Goal: Complete application form

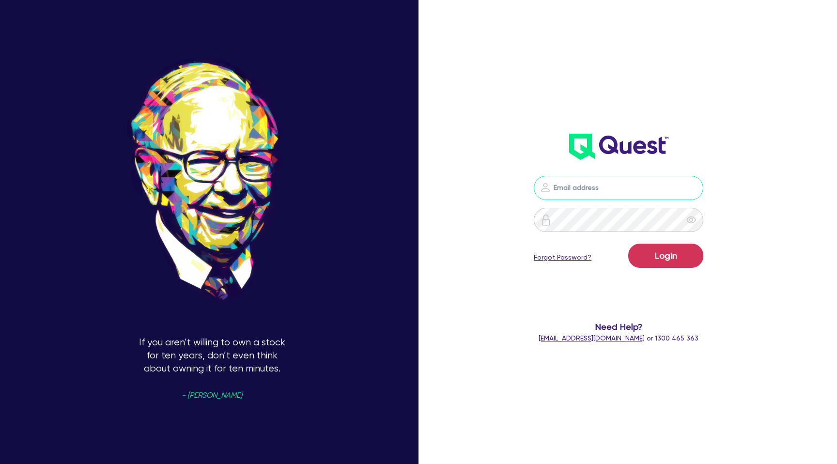
click at [568, 197] on input "email" at bounding box center [619, 188] width 170 height 24
type input "[PERSON_NAME][EMAIL_ADDRESS][DOMAIN_NAME]"
click at [662, 258] on button "Login" at bounding box center [666, 256] width 75 height 24
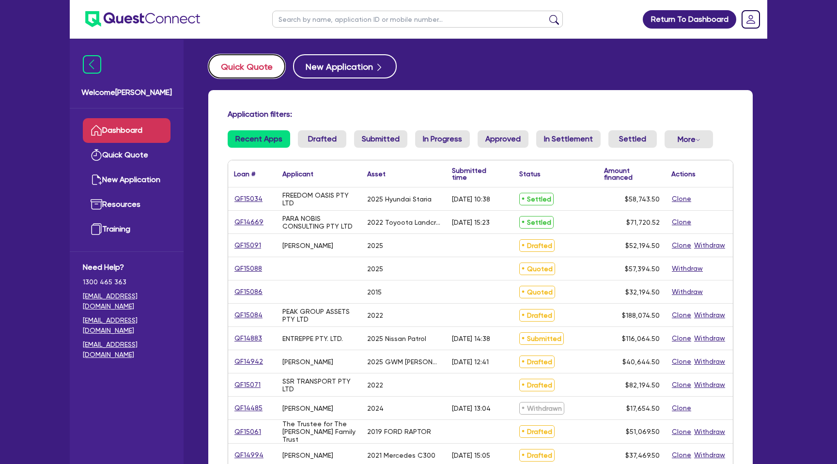
click at [266, 61] on button "Quick Quote" at bounding box center [246, 66] width 77 height 24
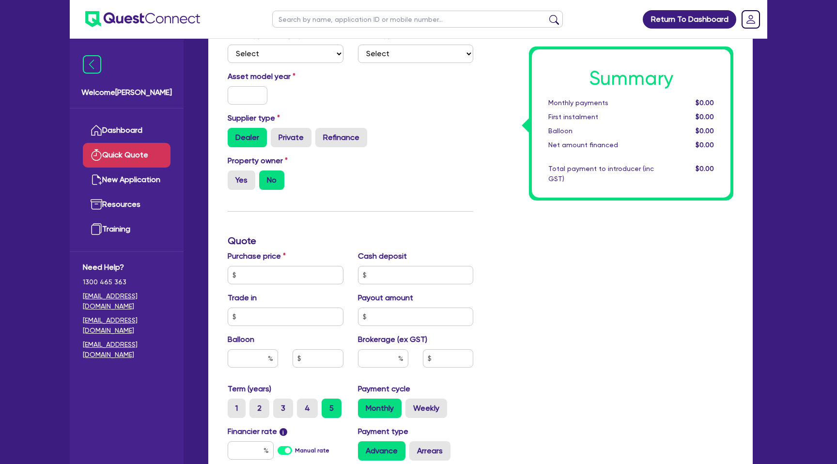
scroll to position [89, 0]
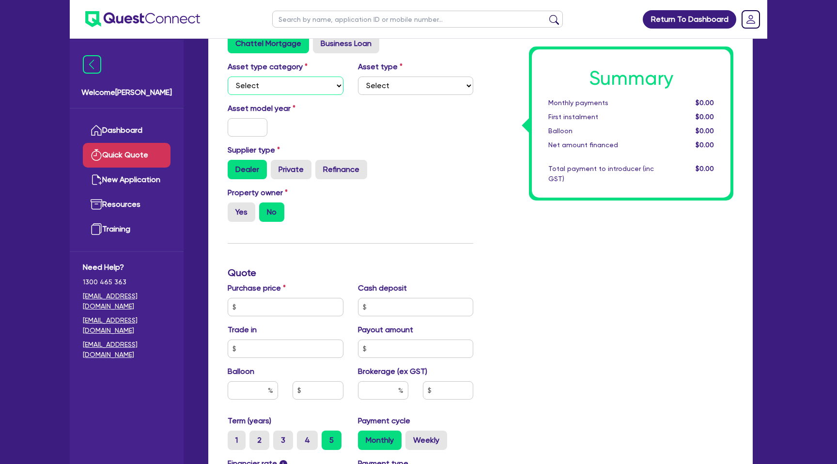
click at [300, 80] on select "Select Cars and light trucks Primary assets Secondary assets Tertiary assets" at bounding box center [286, 86] width 116 height 18
select select "CARS_AND_LIGHT_TRUCKS"
click at [228, 77] on select "Select Cars and light trucks Primary assets Secondary assets Tertiary assets" at bounding box center [286, 86] width 116 height 18
click at [388, 86] on select "Select" at bounding box center [416, 86] width 116 height 18
select select "PASSENGER_VEHICLES"
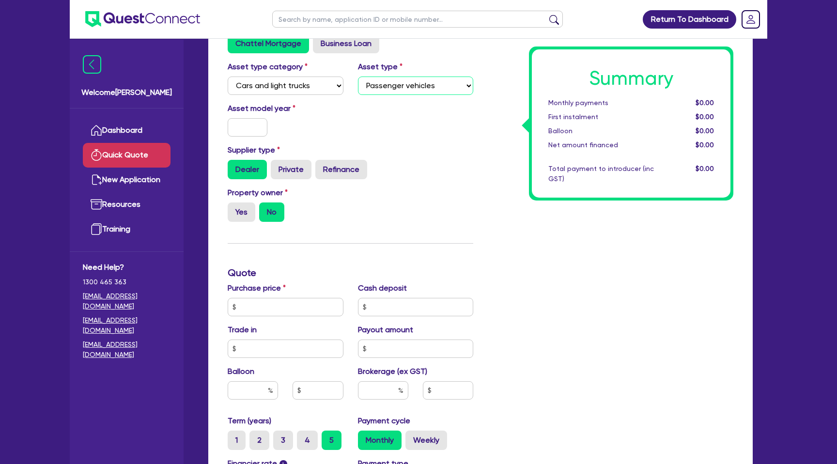
click at [358, 77] on select "Select Passenger vehicles Vans and utes Light trucks up to 4.5 tonne" at bounding box center [416, 86] width 116 height 18
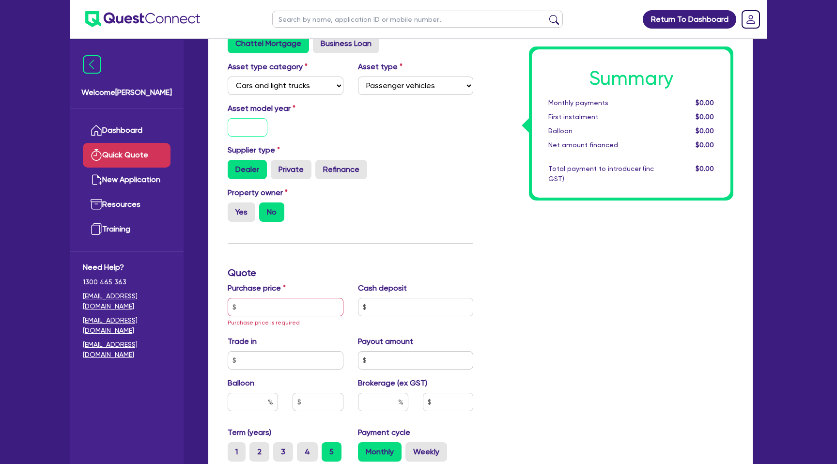
click at [245, 126] on input "text" at bounding box center [248, 127] width 40 height 18
type input "2025"
click at [486, 190] on div "Summary Monthly payments $0.00 First instalment $0.00 Balloon $0.00 Net amount …" at bounding box center [611, 312] width 260 height 589
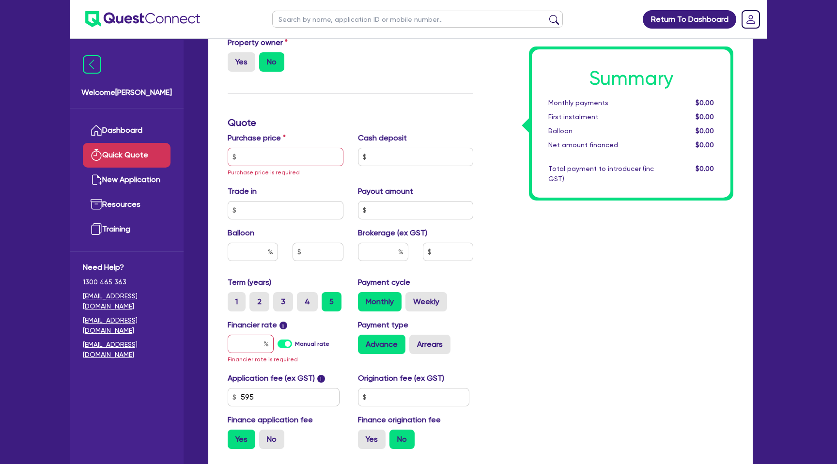
scroll to position [241, 0]
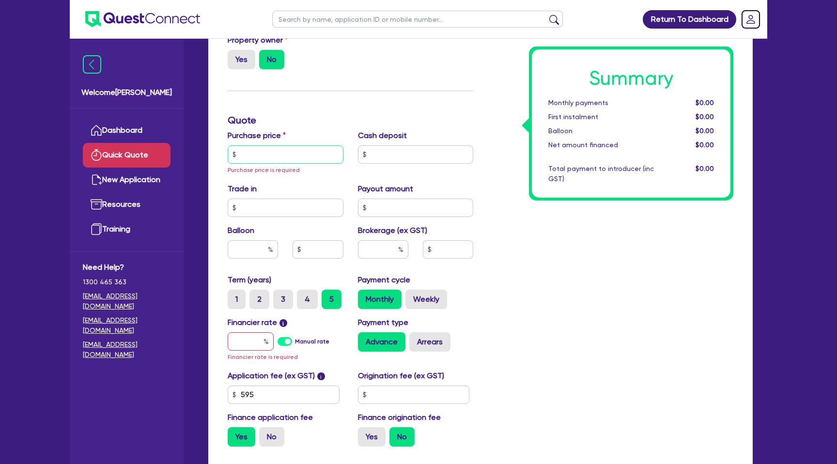
click at [258, 155] on input "text" at bounding box center [286, 154] width 116 height 18
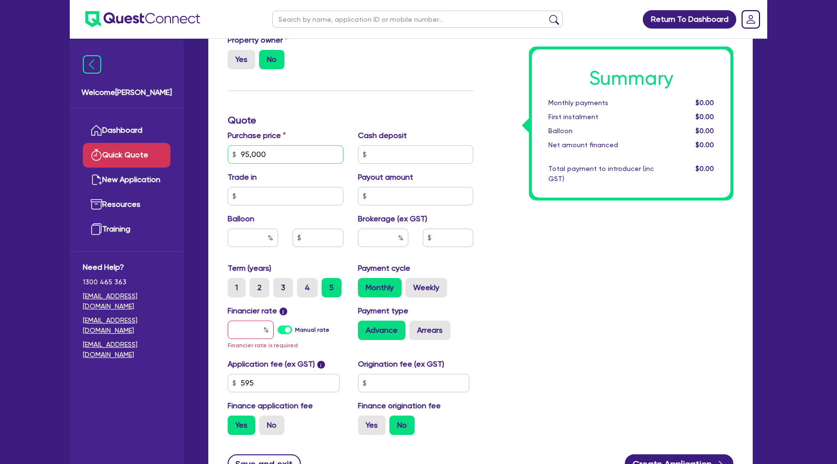
type input "95,000"
click at [537, 201] on div "Summary Monthly payments $0.00 First instalment $0.00 Balloon $0.00 Net amount …" at bounding box center [611, 154] width 260 height 577
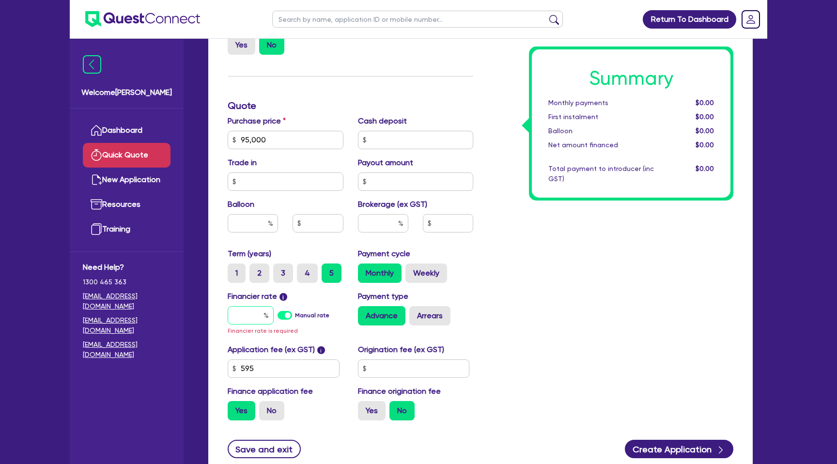
click at [261, 315] on input "text" at bounding box center [251, 315] width 46 height 18
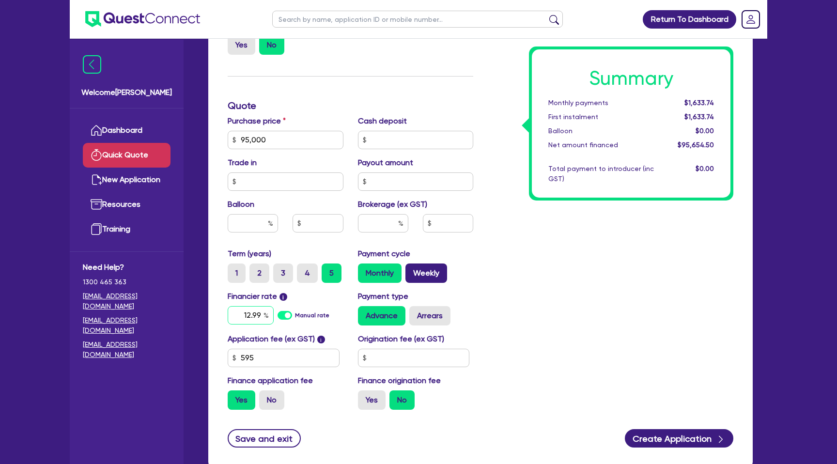
type input "12.99"
click at [432, 269] on label "Weekly" at bounding box center [427, 273] width 42 height 19
click at [412, 269] on input "Weekly" at bounding box center [409, 267] width 6 height 6
radio input "true"
click at [428, 325] on label "Arrears" at bounding box center [430, 315] width 41 height 19
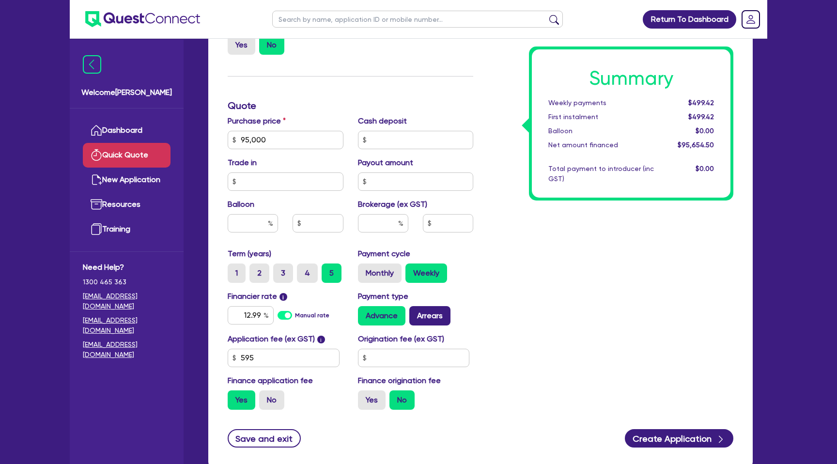
click at [416, 313] on input "Arrears" at bounding box center [413, 309] width 6 height 6
radio input "true"
click at [379, 363] on input "text" at bounding box center [414, 358] width 112 height 18
click at [376, 394] on label "Yes" at bounding box center [372, 400] width 28 height 19
click at [364, 394] on input "Yes" at bounding box center [361, 394] width 6 height 6
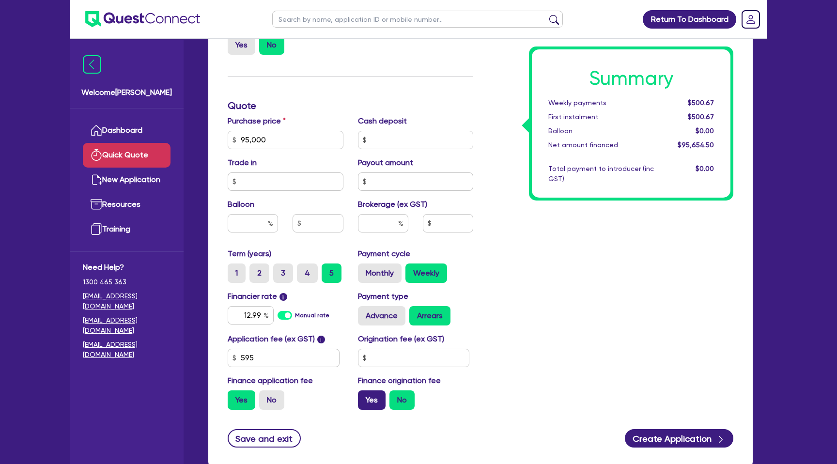
radio input "true"
click at [263, 224] on input "text" at bounding box center [253, 223] width 50 height 18
type input "30"
type input "28,500"
click at [564, 245] on div "Summary Weekly payments $500.67 First instalment $500.67 Balloon $0.00 Net amou…" at bounding box center [611, 134] width 260 height 567
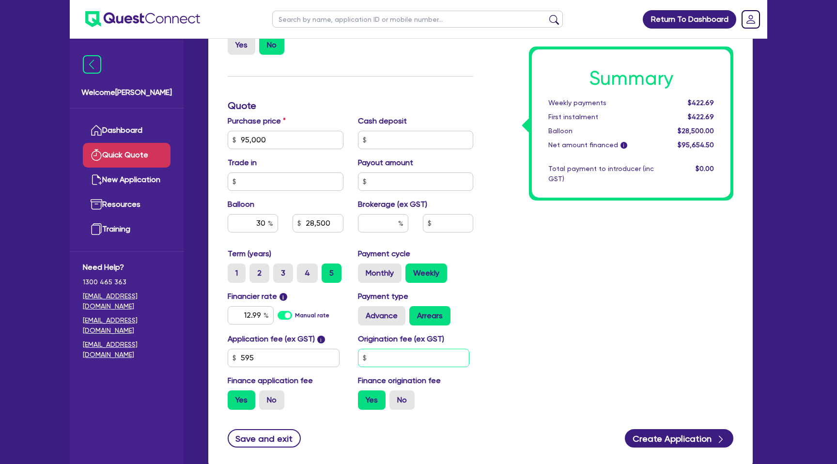
click at [385, 361] on input "text" at bounding box center [414, 358] width 112 height 18
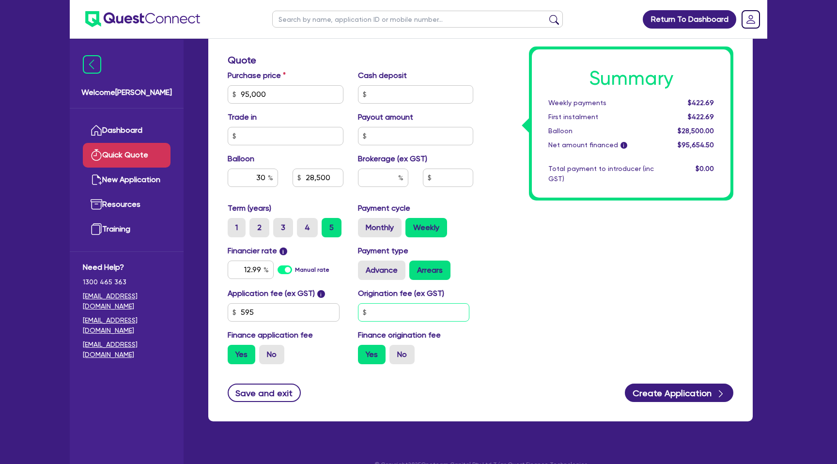
scroll to position [302, 0]
type input "1"
type input "990"
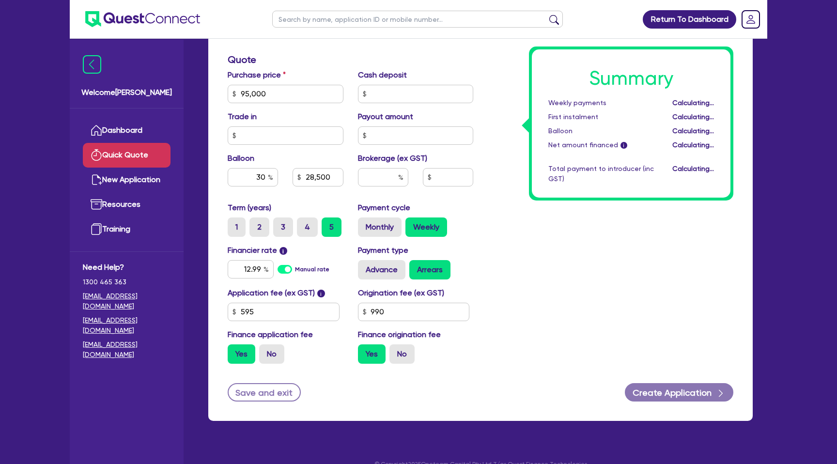
click at [560, 263] on div "Summary Weekly payments Calculating... First instalment Calculating... Balloon …" at bounding box center [611, 88] width 260 height 567
type input "28,500"
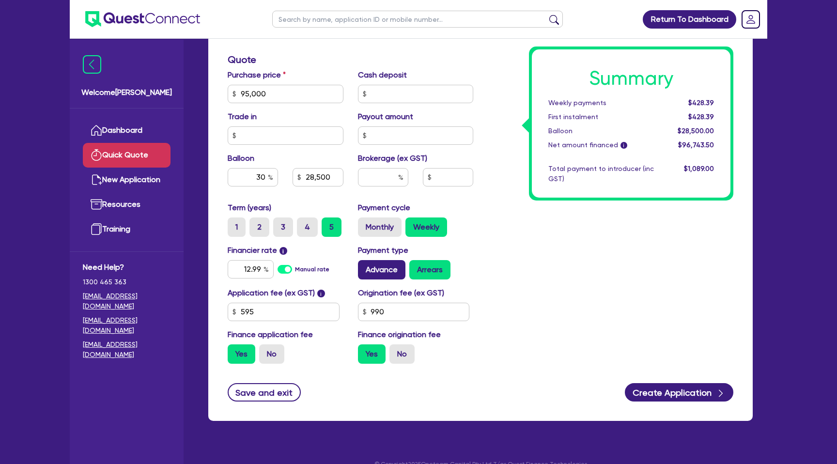
click at [378, 262] on label "Advance" at bounding box center [381, 269] width 47 height 19
click at [364, 262] on input "Advance" at bounding box center [361, 263] width 6 height 6
radio input "true"
type input "28,500"
click at [420, 269] on label "Arrears" at bounding box center [430, 269] width 41 height 19
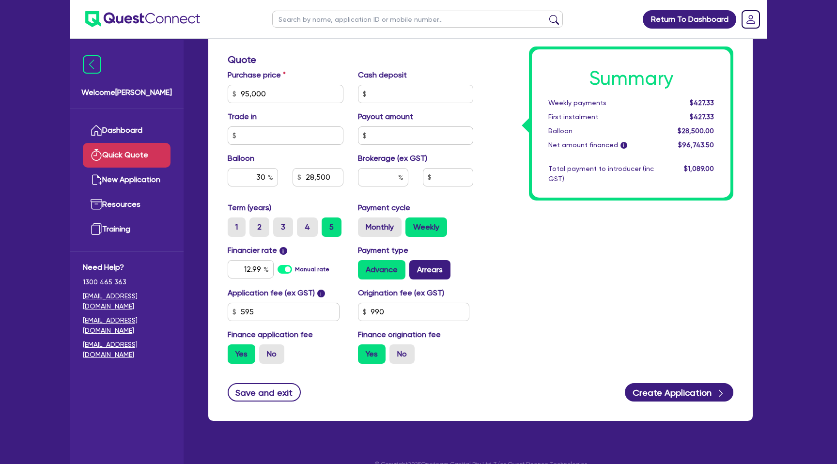
click at [416, 267] on input "Arrears" at bounding box center [413, 263] width 6 height 6
radio input "true"
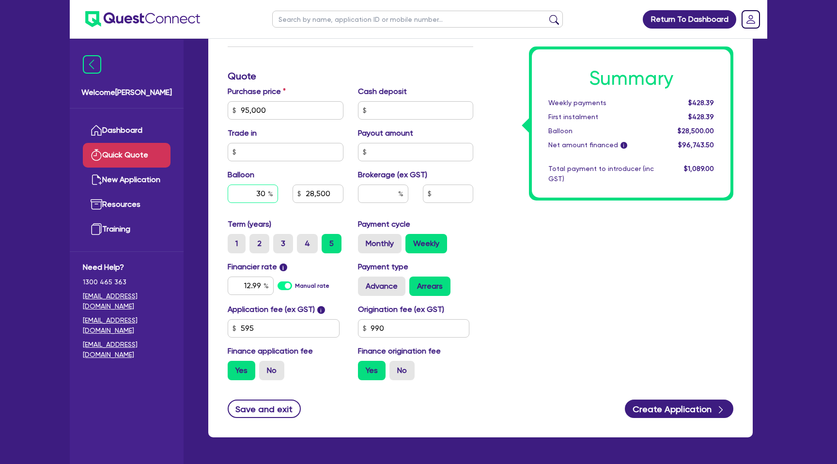
drag, startPoint x: 268, startPoint y: 195, endPoint x: 247, endPoint y: 195, distance: 21.8
click at [247, 195] on div "30" at bounding box center [253, 194] width 50 height 18
click at [305, 193] on input "28,500" at bounding box center [318, 194] width 50 height 18
drag, startPoint x: 305, startPoint y: 193, endPoint x: 339, endPoint y: 194, distance: 34.4
click at [339, 195] on input "28,500" at bounding box center [318, 194] width 50 height 18
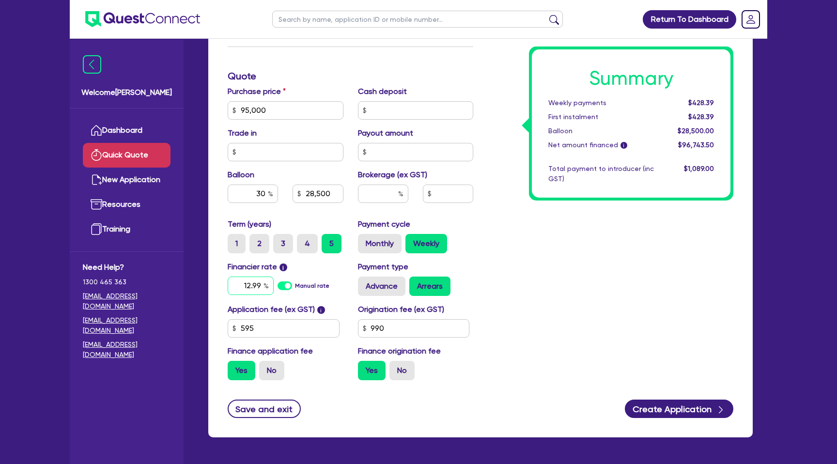
click at [263, 283] on input "12.99" at bounding box center [251, 286] width 46 height 18
type input "28,500"
type input "12.9"
type input "28,500"
type input "1"
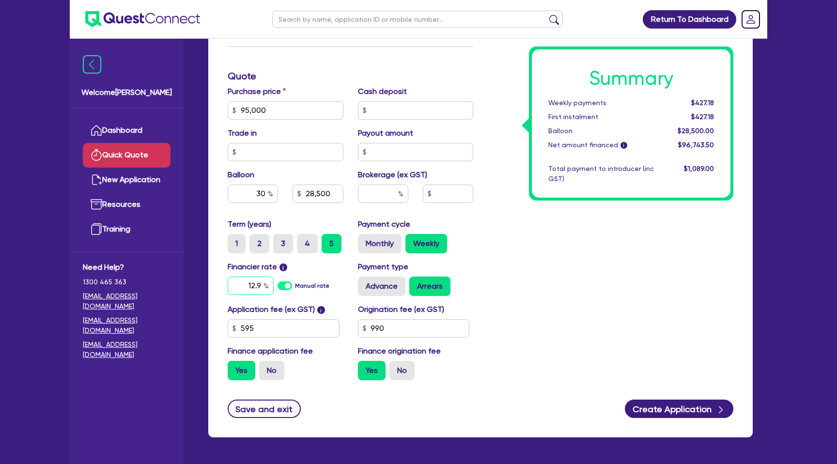
type input "12.99"
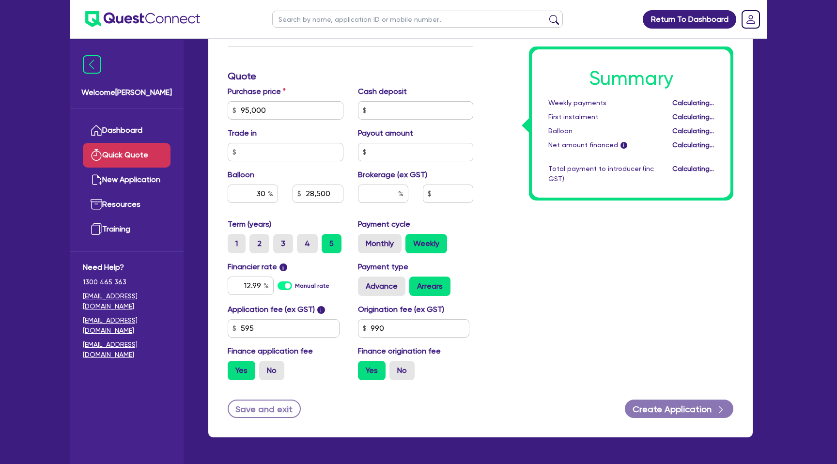
click at [565, 206] on div "Summary Weekly payments Calculating... First instalment Calculating... Balloon …" at bounding box center [611, 105] width 260 height 567
type input "28,500"
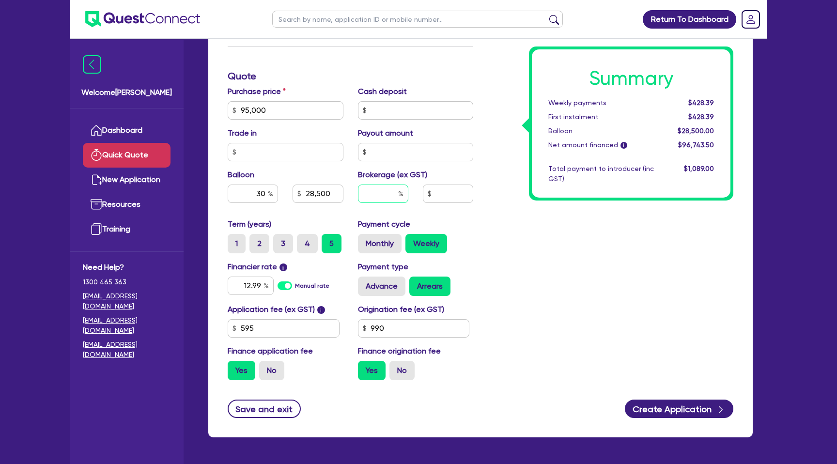
click at [393, 194] on input "text" at bounding box center [383, 194] width 50 height 18
type input "2"
type input "28,500"
type input "1,934.87"
click at [675, 237] on div "Summary Weekly payments $428.39 First instalment $428.39 Balloon $28,500.00 Net…" at bounding box center [611, 105] width 260 height 567
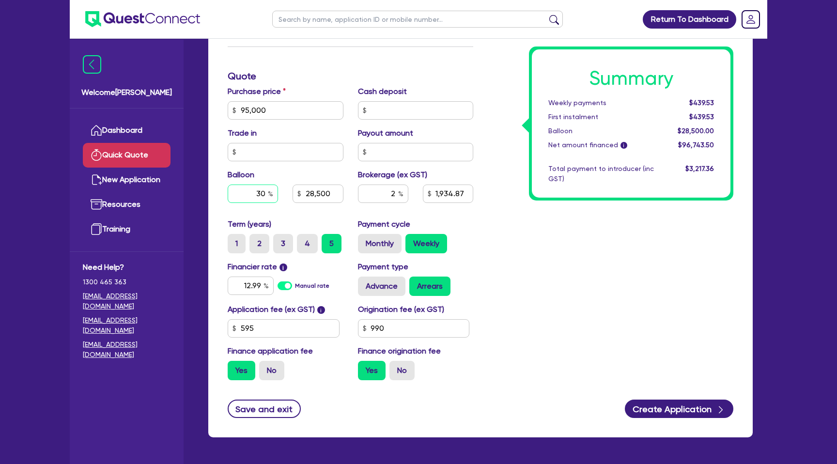
click at [264, 193] on input "30" at bounding box center [253, 194] width 50 height 18
type input "3"
type input "28,500"
type input "1,934.87"
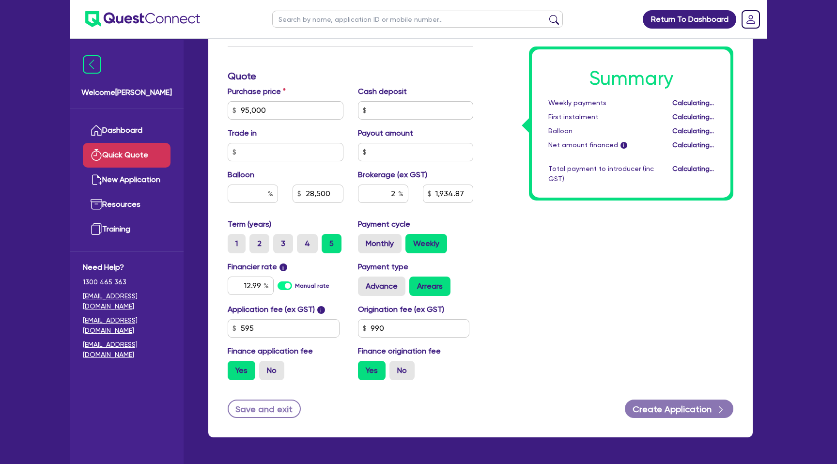
click at [637, 229] on div "Summary Weekly payments Calculating... First instalment Calculating... Balloon …" at bounding box center [611, 105] width 260 height 567
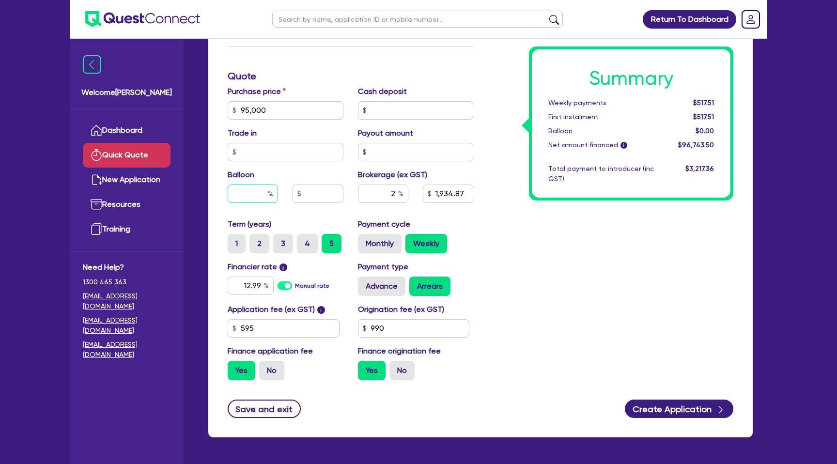
click at [265, 198] on input "text" at bounding box center [253, 194] width 50 height 18
type input "1,934.87"
click at [269, 104] on input "95,000" at bounding box center [286, 110] width 116 height 18
click at [269, 112] on input "95,000" at bounding box center [286, 110] width 116 height 18
type input "9"
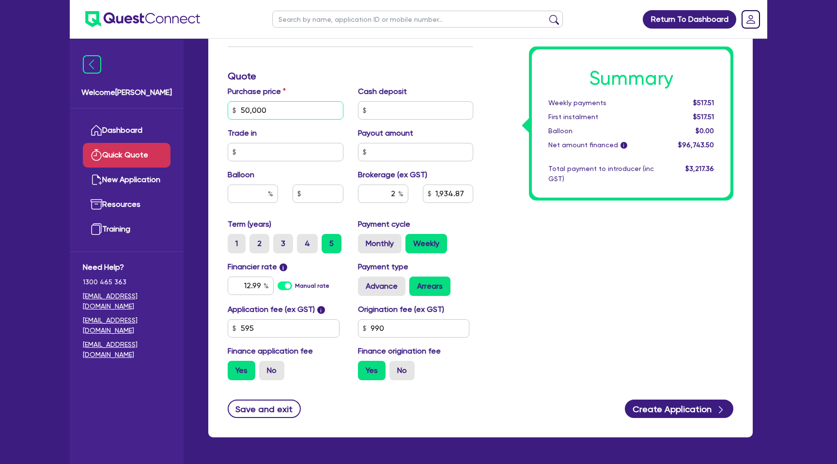
type input "50,000"
click at [582, 183] on div "Total payment to introducer (inc GST)" at bounding box center [601, 174] width 120 height 20
type input "1,034.87"
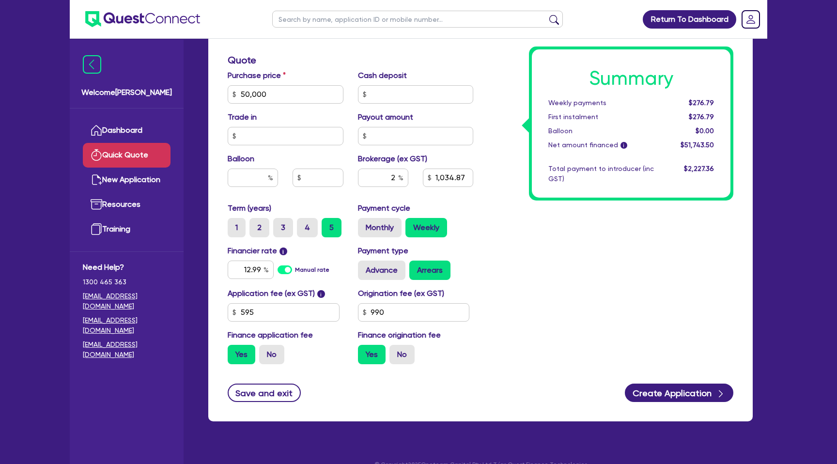
scroll to position [302, 0]
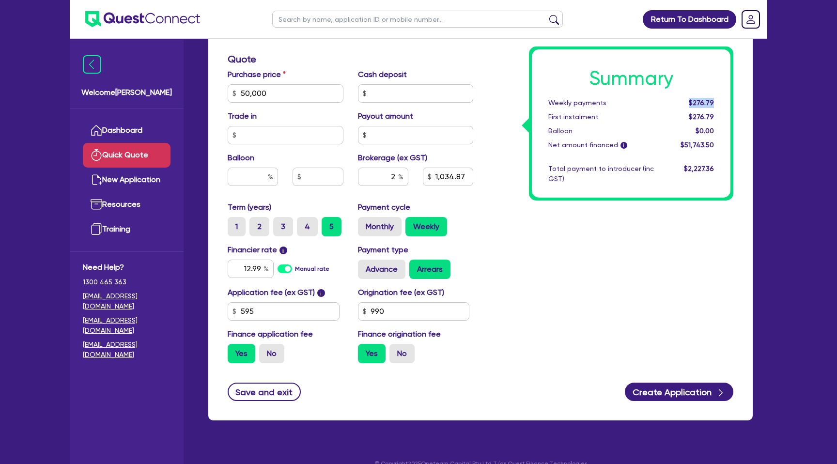
drag, startPoint x: 692, startPoint y: 104, endPoint x: 724, endPoint y: 104, distance: 32.0
click at [724, 104] on div "Summary Weekly payments $276.79 First instalment $276.79 Balloon $0.00 Net amou…" at bounding box center [631, 123] width 199 height 148
click at [715, 100] on div "$276.79" at bounding box center [692, 103] width 60 height 10
drag, startPoint x: 691, startPoint y: 103, endPoint x: 731, endPoint y: 104, distance: 39.7
click at [731, 104] on div "Summary Weekly payments $276.79 First instalment $276.79 Balloon $0.00 Net amou…" at bounding box center [631, 124] width 205 height 154
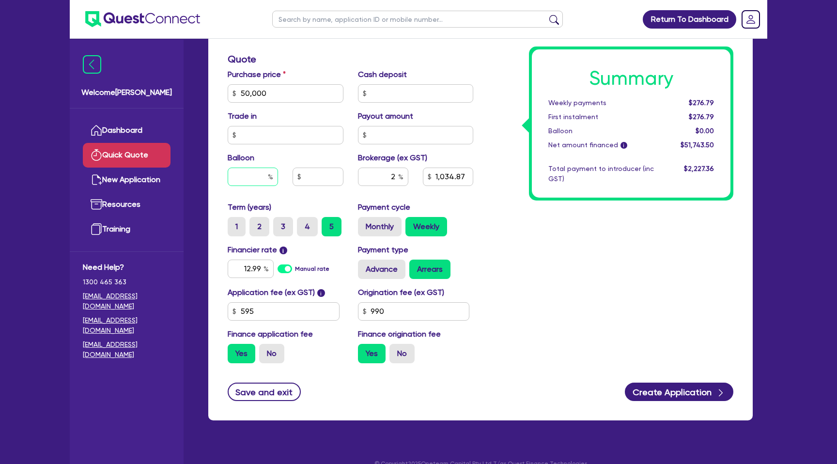
click at [254, 179] on input "text" at bounding box center [253, 177] width 50 height 18
type input "30"
type input "1,034.87"
type input "15,000"
type input "1,034.87"
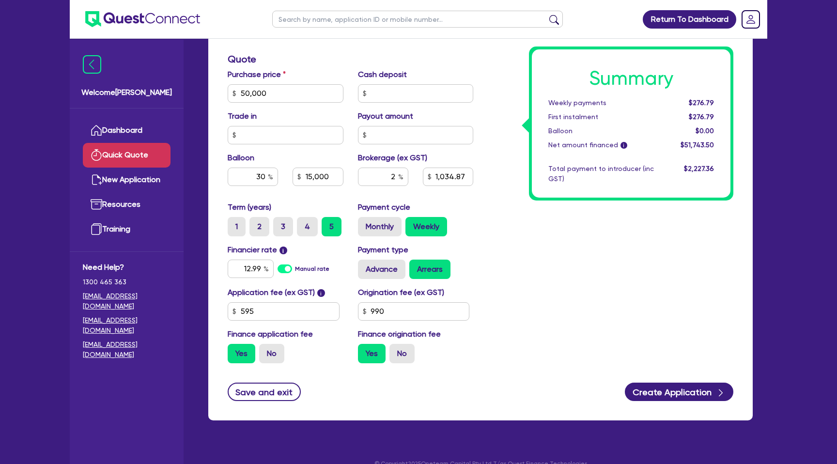
click at [536, 261] on div "Summary Weekly payments $276.79 First instalment $276.79 Balloon $0.00 Net amou…" at bounding box center [611, 88] width 260 height 567
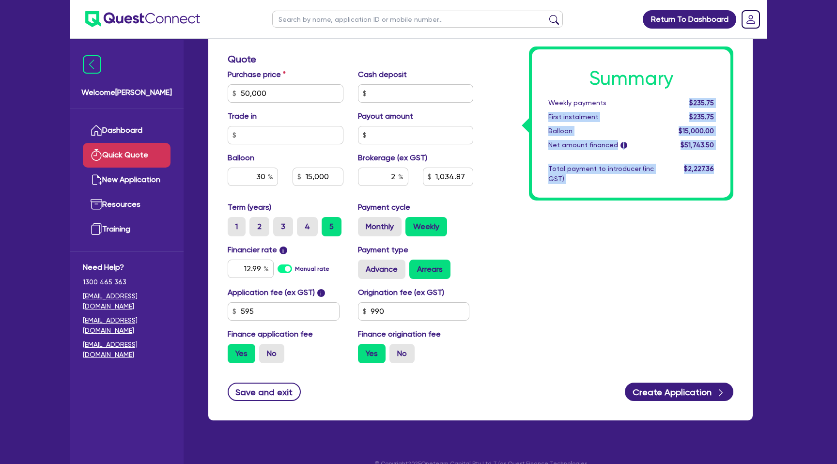
drag, startPoint x: 691, startPoint y: 102, endPoint x: 739, endPoint y: 105, distance: 47.6
click at [739, 104] on div "Summary Weekly payments $235.75 First instalment $235.75 Balloon $15,000.00 Net…" at bounding box center [611, 88] width 260 height 567
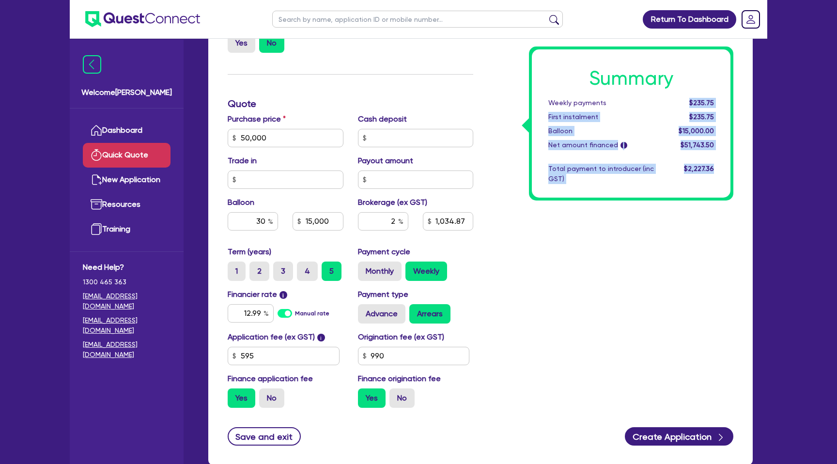
scroll to position [252, 0]
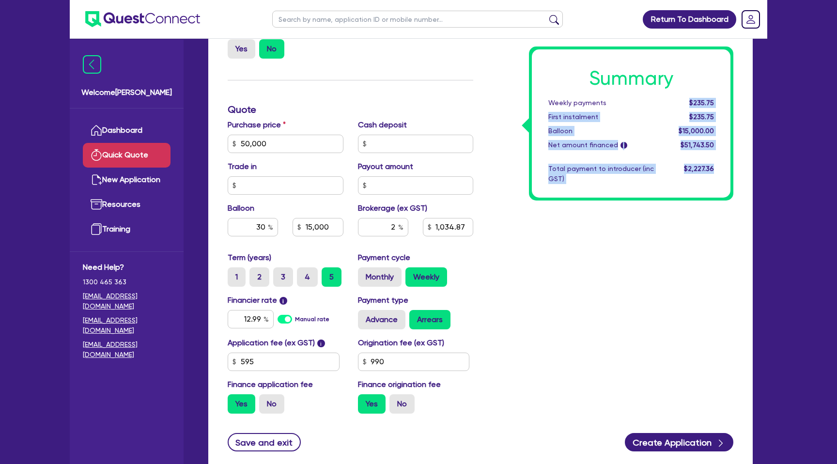
click at [576, 277] on div "Summary Weekly payments $235.75 First instalment $235.75 Balloon $15,000.00 Net…" at bounding box center [611, 138] width 260 height 567
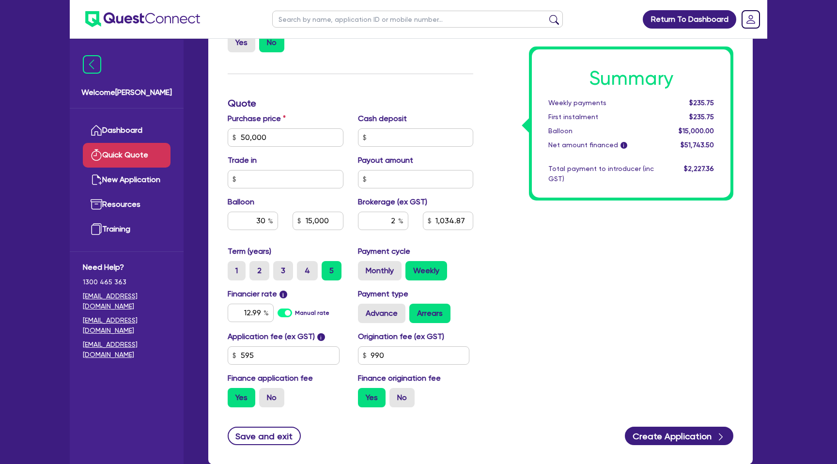
scroll to position [289, 0]
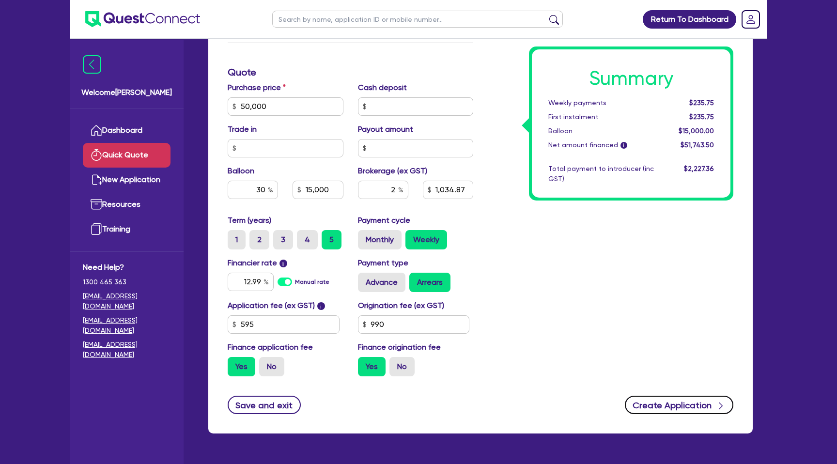
click at [687, 406] on button "Create Application" at bounding box center [679, 405] width 109 height 18
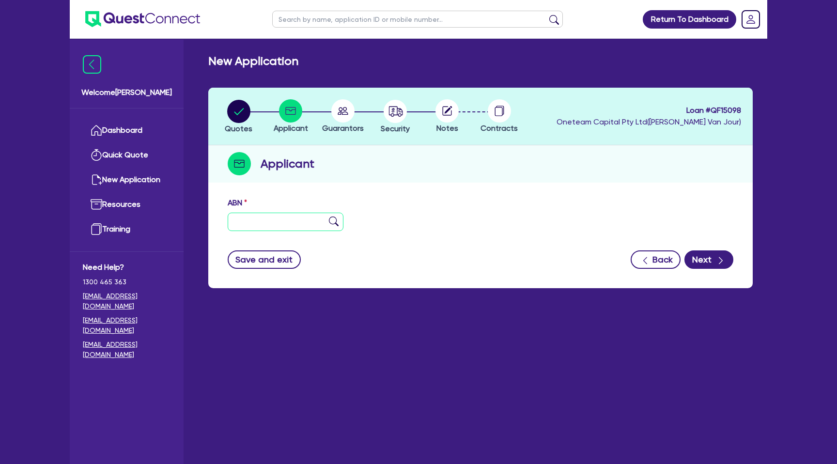
click at [257, 223] on input "text" at bounding box center [286, 222] width 116 height 18
click at [565, 243] on form "ABN 74 765 003 712 Entity name Trading name Type of entity Select Sole Trader C…" at bounding box center [481, 233] width 506 height 72
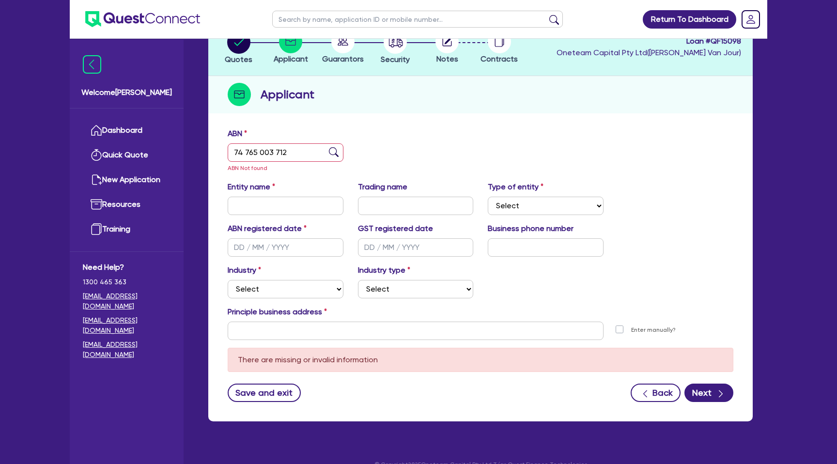
scroll to position [85, 0]
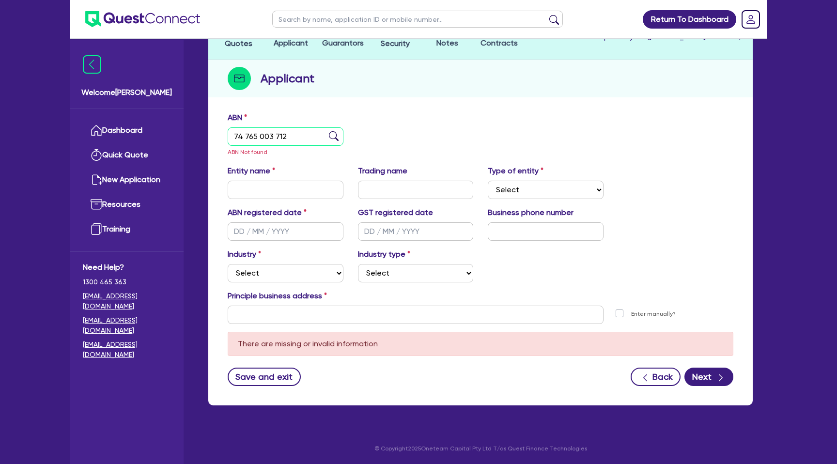
drag, startPoint x: 233, startPoint y: 135, endPoint x: 300, endPoint y: 135, distance: 66.4
click at [300, 135] on input "74 765 003 712" at bounding box center [286, 136] width 116 height 18
click at [430, 126] on div "ABN 74 765 003 712 ABN Not found" at bounding box center [481, 138] width 521 height 53
click at [247, 137] on input "74 765 003 712" at bounding box center [286, 136] width 116 height 18
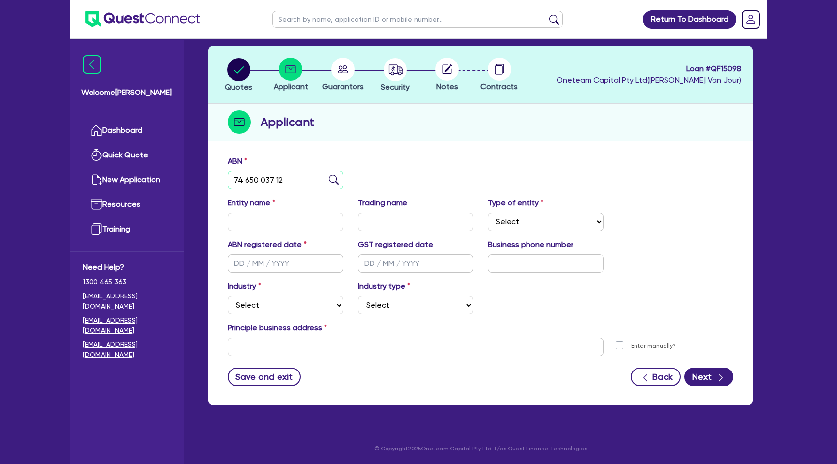
click at [247, 181] on input "74 650 037 12" at bounding box center [286, 180] width 116 height 18
type input "74 685 003 712"
click at [420, 174] on div "ABN 74 685 003 712" at bounding box center [481, 177] width 521 height 42
type input "ARC ENERGY SWITCHBOARDS PTY LTD"
select select "COMPANY"
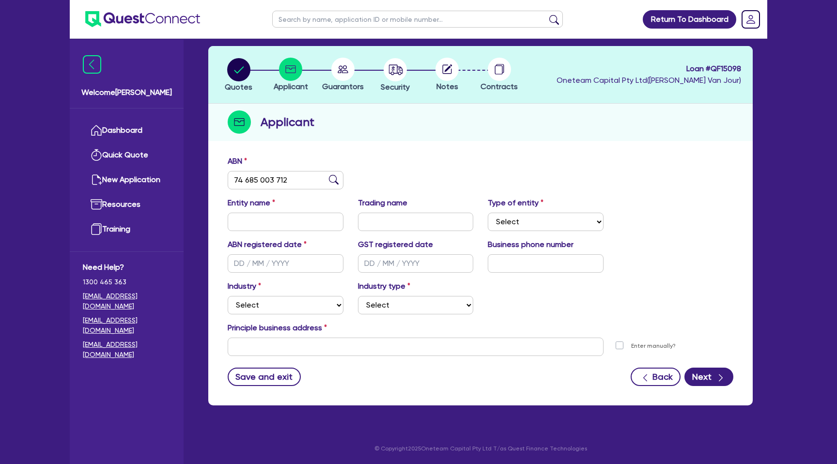
type input "[DATE]"
click at [280, 306] on select "Select Accomodation & Food Services Administrative & Support Services Agricultu…" at bounding box center [286, 305] width 116 height 18
select select "BUILDING_CONSTRUCTION"
click at [228, 296] on select "Select Accomodation & Food Services Administrative & Support Services Agricultu…" at bounding box center [286, 305] width 116 height 18
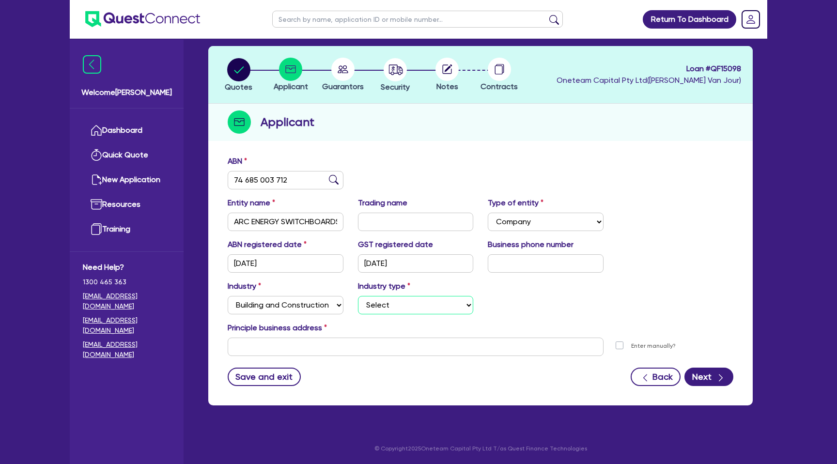
click at [410, 312] on select "Select Trades People Providing Services Direct to Consumers Trades People Provi…" at bounding box center [416, 305] width 116 height 18
select select "BUSINESSES_CONSTRUCTION_SERVICES"
click at [358, 296] on select "Select Trades People Providing Services Direct to Consumers Trades People Provi…" at bounding box center [416, 305] width 116 height 18
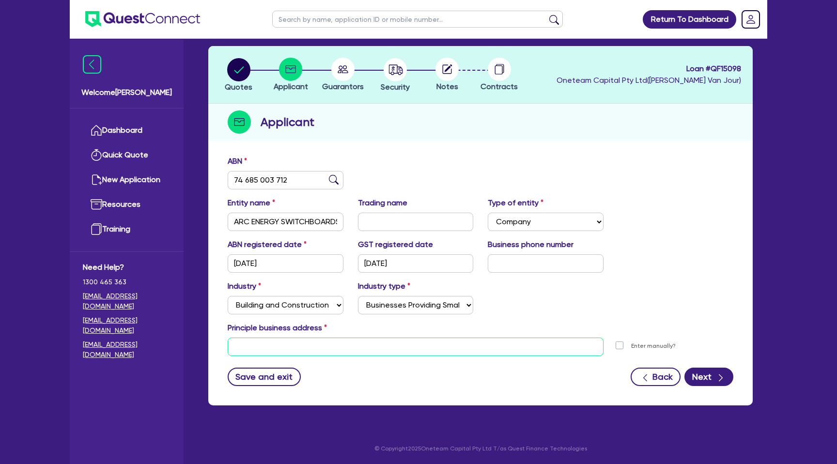
click at [317, 338] on input "text" at bounding box center [416, 347] width 376 height 18
paste input "[STREET_ADDRESS][PERSON_NAME]"
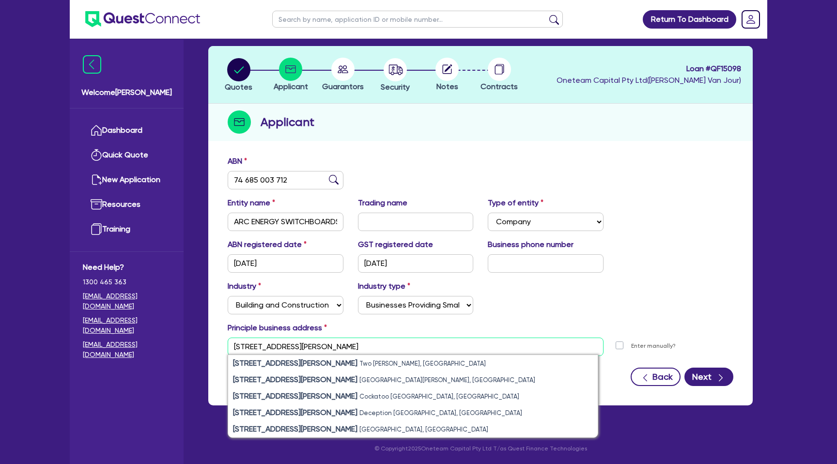
type input "[STREET_ADDRESS][PERSON_NAME]"
paste input "[STREET_ADDRESS][PERSON_NAME]"
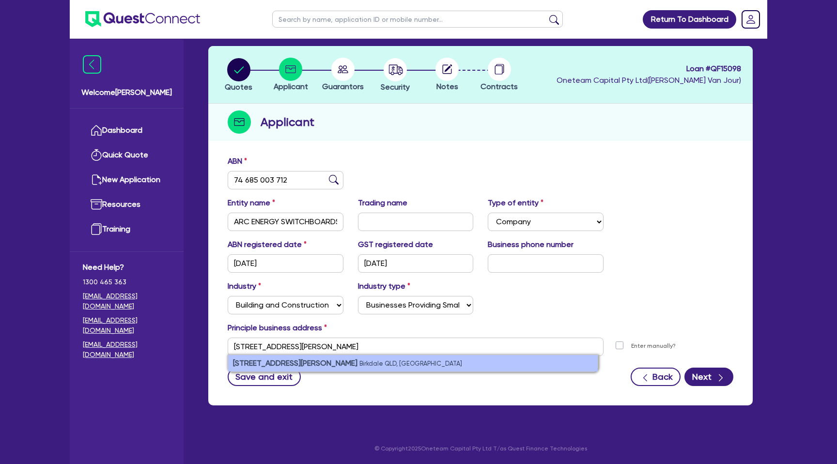
click at [332, 359] on li "[STREET_ADDRESS][PERSON_NAME]" at bounding box center [413, 363] width 370 height 16
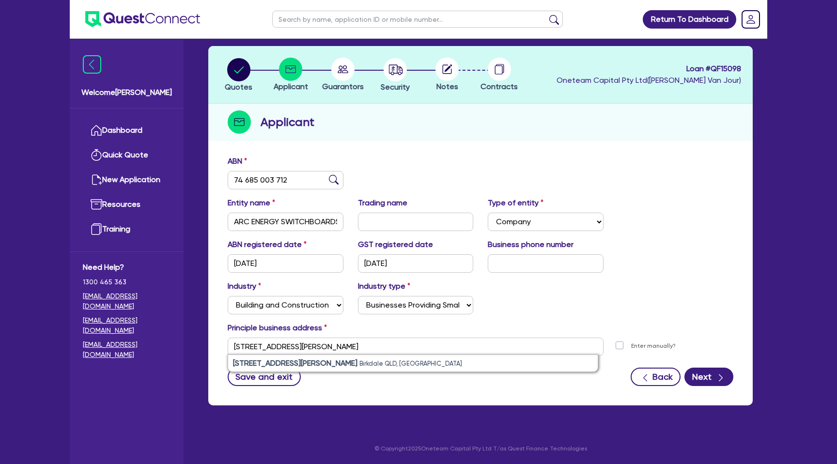
type input "[STREET_ADDRESS][PERSON_NAME]"
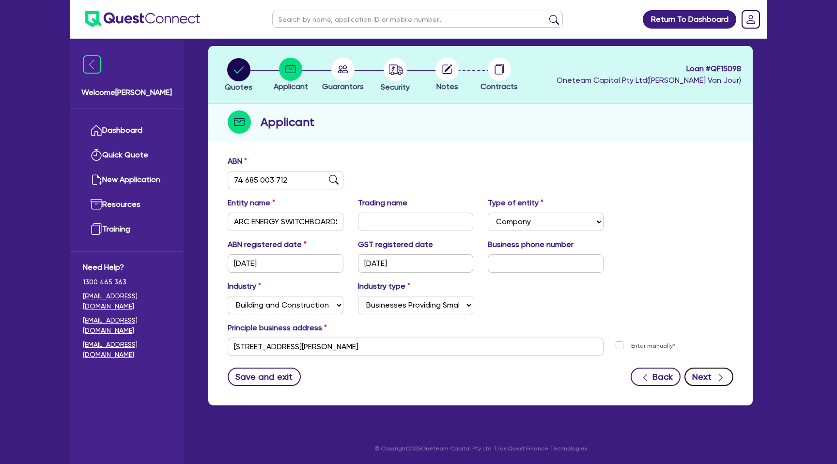
click at [723, 374] on icon "button" at bounding box center [721, 378] width 10 height 10
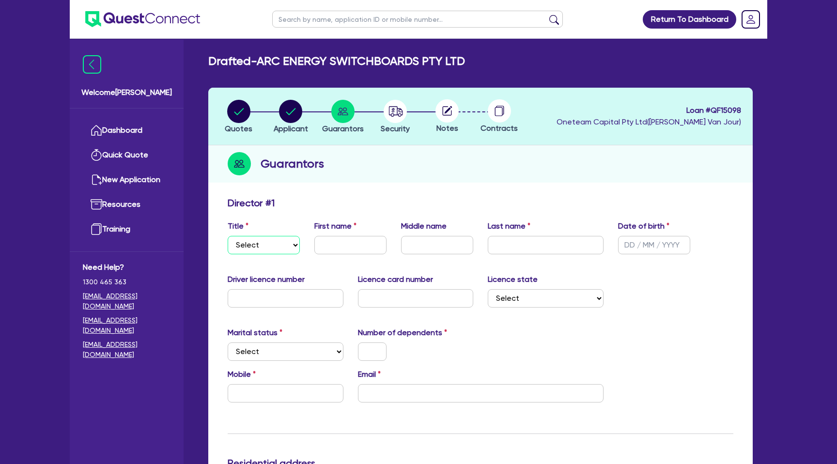
click at [267, 249] on select "Select Mr Mrs Ms Miss Dr" at bounding box center [264, 245] width 72 height 18
select select "MR"
click at [228, 236] on select "Select Mr Mrs Ms Miss Dr" at bounding box center [264, 245] width 72 height 18
click at [340, 244] on input "text" at bounding box center [351, 245] width 72 height 18
type input "[PERSON_NAME]"
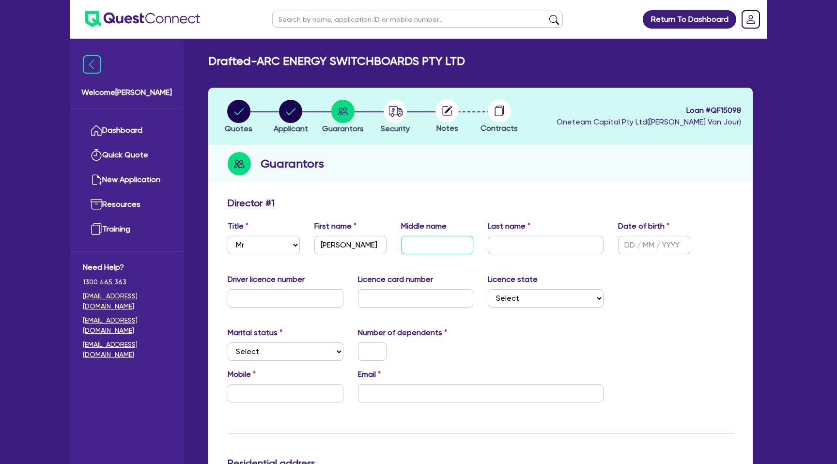
click at [430, 244] on input "text" at bounding box center [437, 245] width 72 height 18
type input "[PERSON_NAME]"
click at [492, 253] on input "text" at bounding box center [546, 245] width 116 height 18
type input "Hilder"
click at [627, 247] on input "text" at bounding box center [654, 245] width 72 height 18
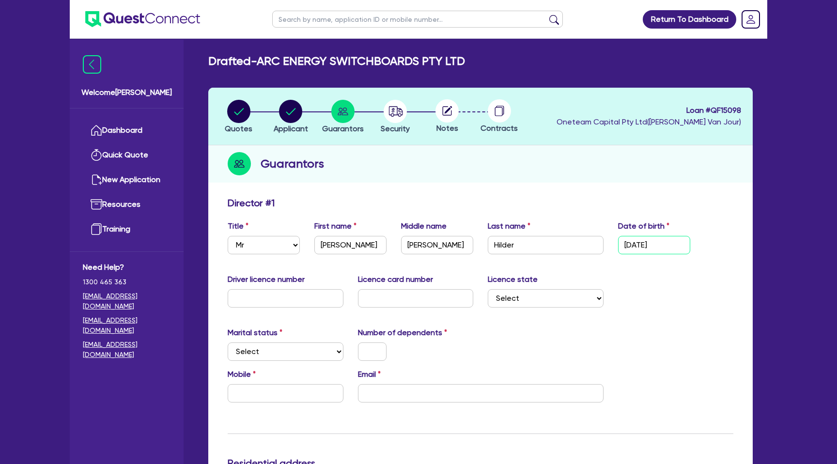
type input "[DATE]"
click at [264, 299] on input "text" at bounding box center [286, 298] width 116 height 18
type input "113291607"
click at [393, 301] on input "text" at bounding box center [416, 298] width 116 height 18
type input "296b4c075f"
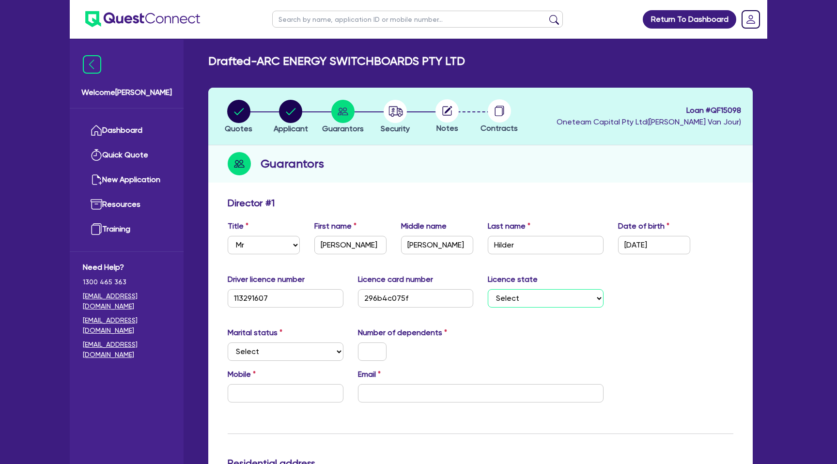
click at [494, 294] on select "Select [GEOGRAPHIC_DATA] [GEOGRAPHIC_DATA] [GEOGRAPHIC_DATA] [GEOGRAPHIC_DATA] …" at bounding box center [546, 298] width 116 height 18
select select "QLD"
click at [488, 289] on select "Select [GEOGRAPHIC_DATA] [GEOGRAPHIC_DATA] [GEOGRAPHIC_DATA] [GEOGRAPHIC_DATA] …" at bounding box center [546, 298] width 116 height 18
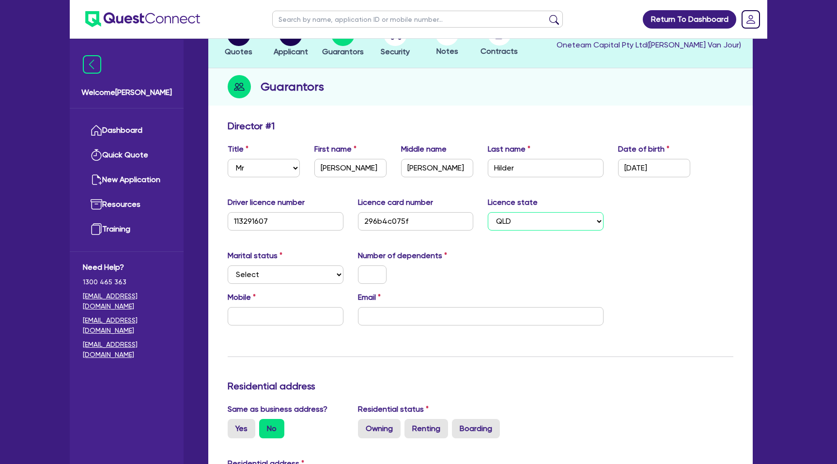
scroll to position [96, 0]
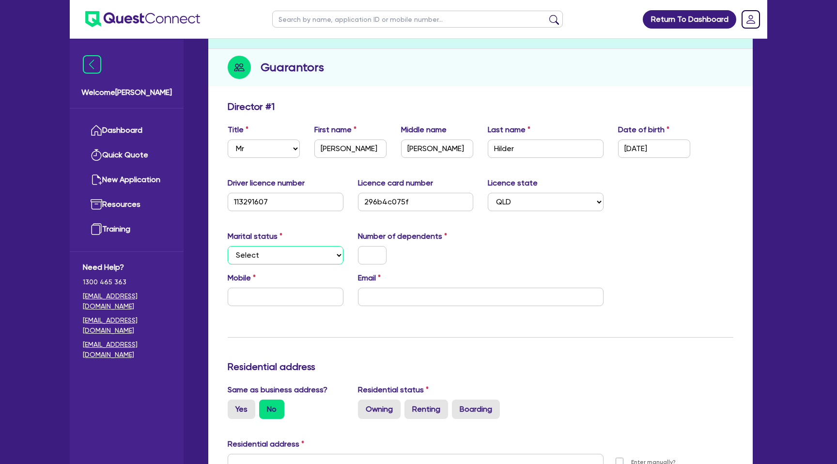
click at [297, 256] on select "Select Single Married De Facto / Partner" at bounding box center [286, 255] width 116 height 18
select select "MARRIED"
click at [228, 246] on select "Select Single Married De Facto / Partner" at bounding box center [286, 255] width 116 height 18
click at [374, 256] on input "text" at bounding box center [372, 255] width 29 height 18
click at [255, 295] on input "text" at bounding box center [286, 297] width 116 height 18
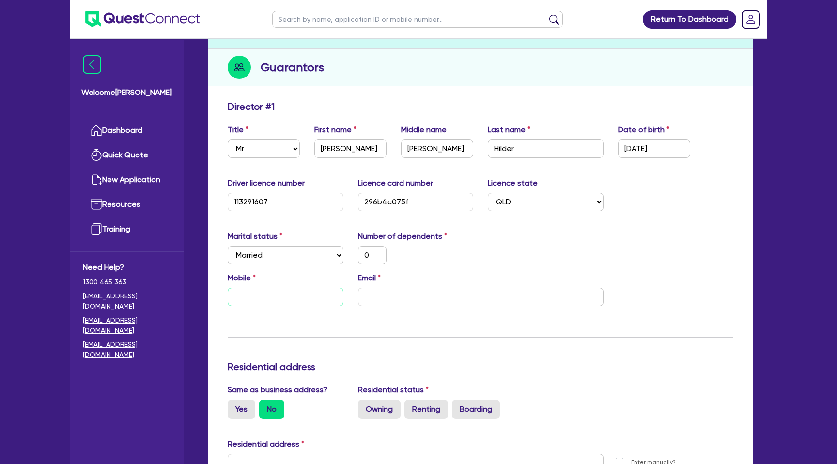
type input "0"
type input "04"
type input "0"
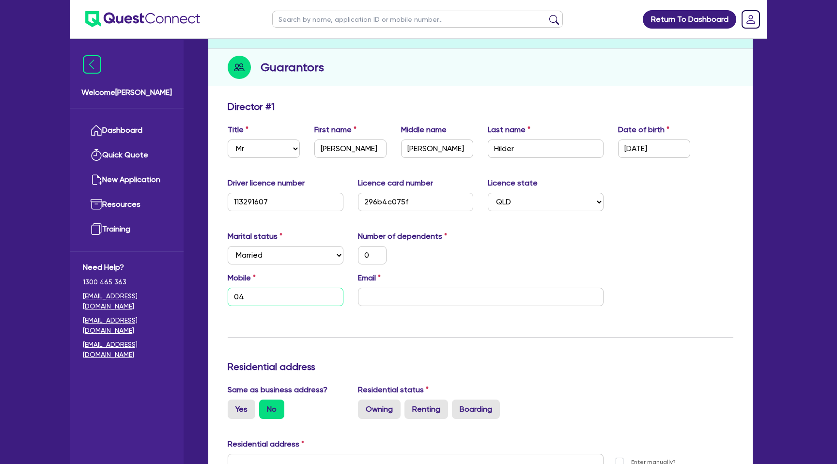
type input "045"
type input "0"
type input "0450"
type input "0"
type input "0450 5"
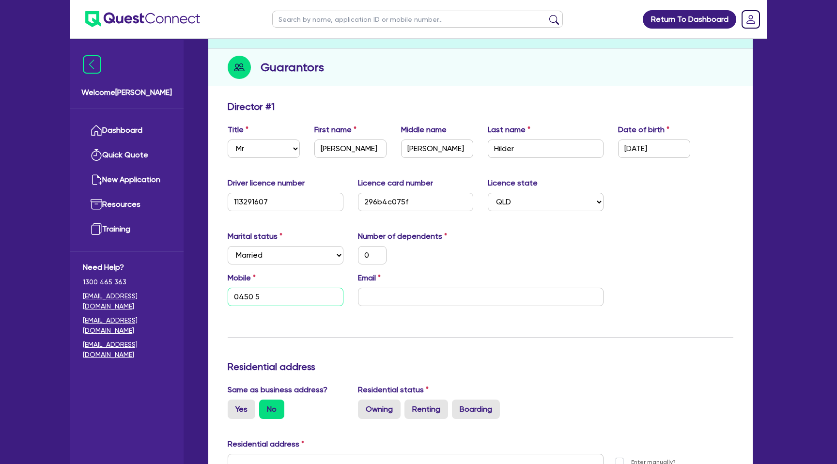
type input "0"
type input "0450 56"
type input "0"
type input "0450 564"
type input "0"
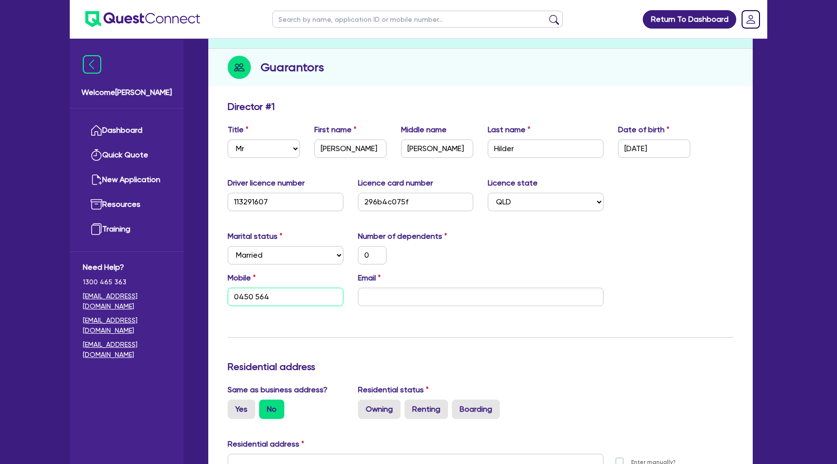
type input "0450 564 0"
type input "0"
type input "0450 564 04"
type input "0"
type input "0450 564 041"
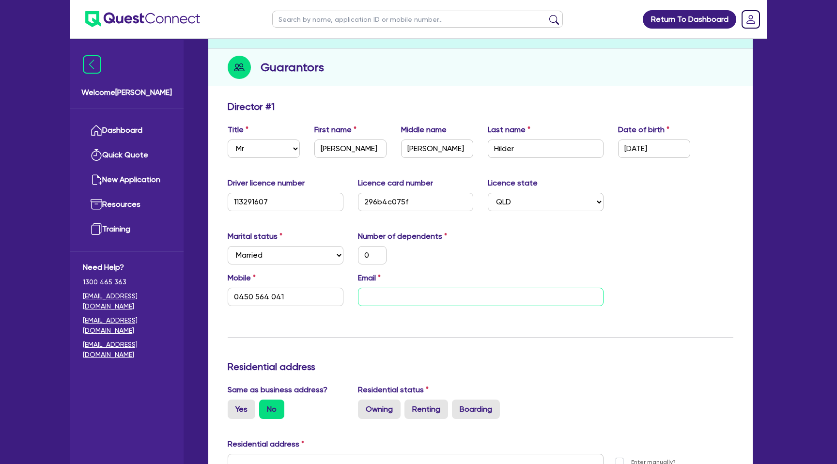
click at [397, 303] on input "email" at bounding box center [481, 297] width 246 height 18
paste input "[EMAIL_ADDRESS][DOMAIN_NAME]"
type input "0"
type input "0450 564 041"
type input "[EMAIL_ADDRESS][DOMAIN_NAME]"
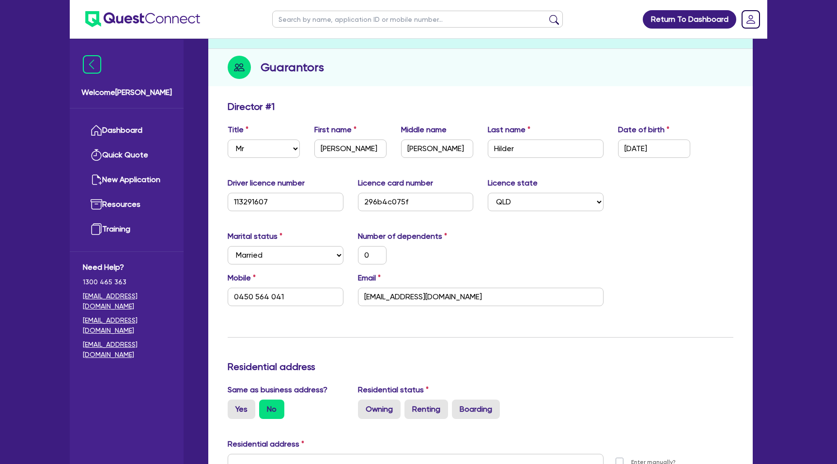
click at [553, 346] on div "Update residential status for Director #1 Boarding is only acceptable when the …" at bounding box center [481, 459] width 506 height 717
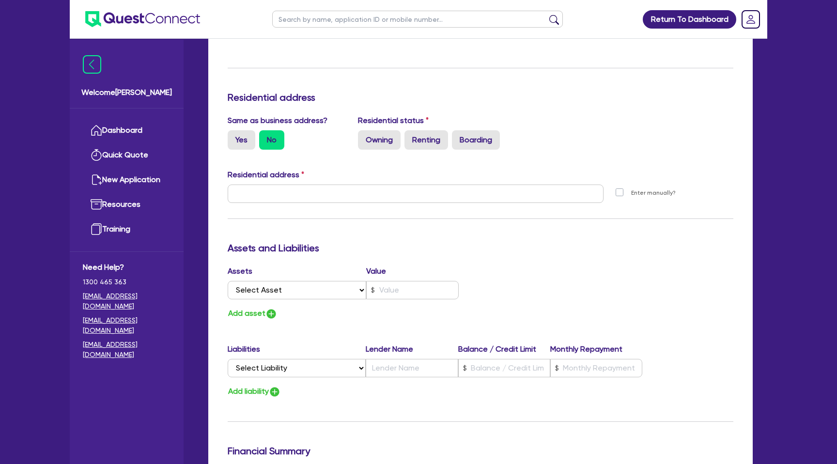
scroll to position [368, 0]
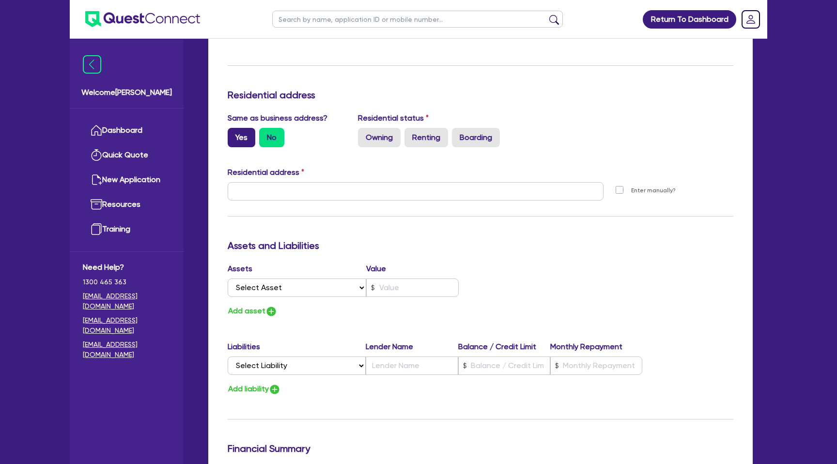
click at [240, 137] on label "Yes" at bounding box center [242, 137] width 28 height 19
click at [234, 134] on input "Yes" at bounding box center [231, 131] width 6 height 6
radio input "true"
type input "0"
type input "0450 564 041"
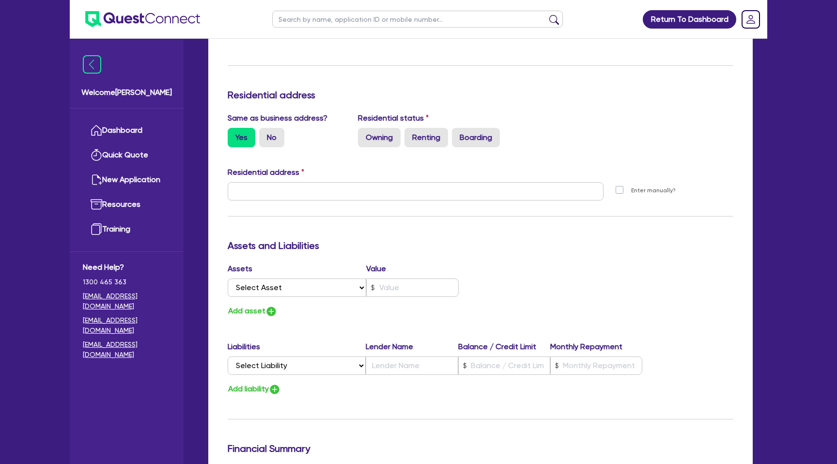
type input "[STREET_ADDRESS][PERSON_NAME]"
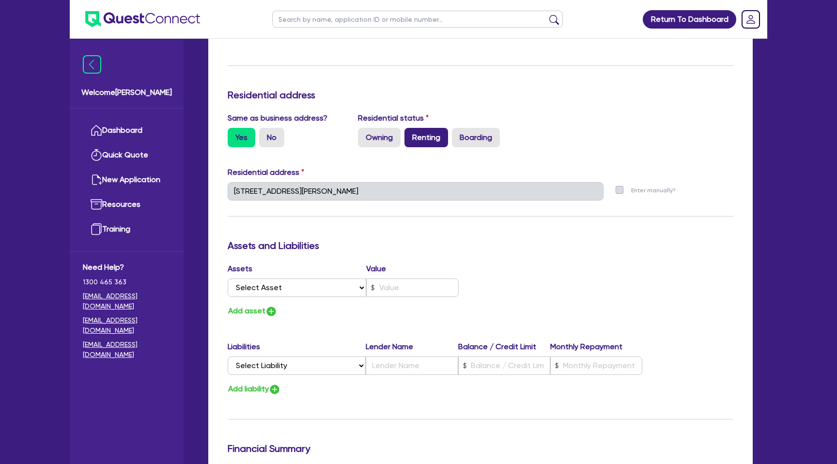
click at [435, 132] on label "Renting" at bounding box center [427, 137] width 44 height 19
click at [411, 132] on input "Renting" at bounding box center [408, 131] width 6 height 6
radio input "true"
type input "0"
type input "0450 564 041"
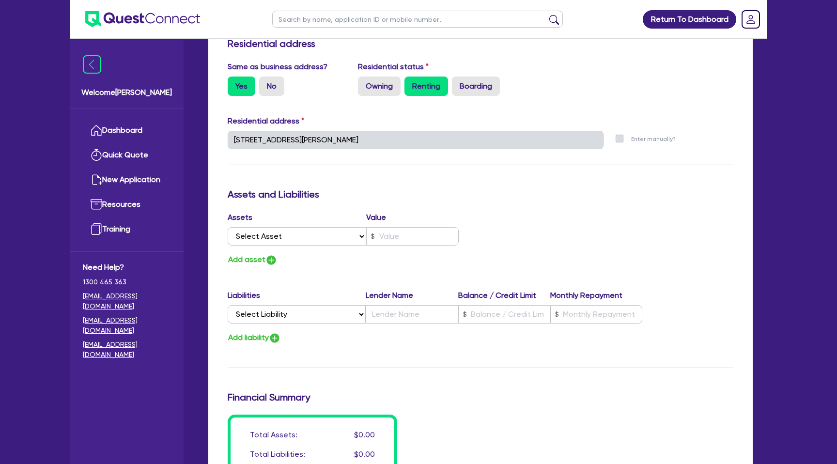
scroll to position [451, 0]
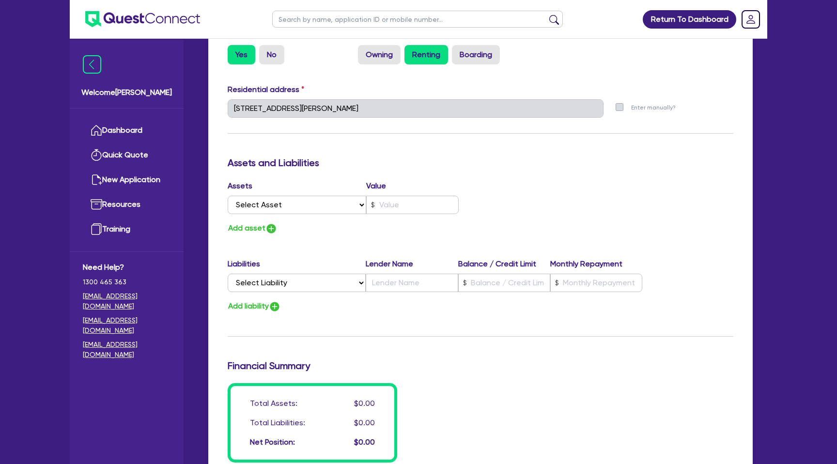
click at [272, 193] on div "Assets Value" at bounding box center [343, 188] width 231 height 16
click at [275, 206] on select "Select Asset Cash Property Investment property Vehicle Truck Trailer Equipment …" at bounding box center [297, 205] width 139 height 18
select select "CASH"
click at [228, 196] on select "Select Asset Cash Property Investment property Vehicle Truck Trailer Equipment …" at bounding box center [297, 205] width 139 height 18
type input "0"
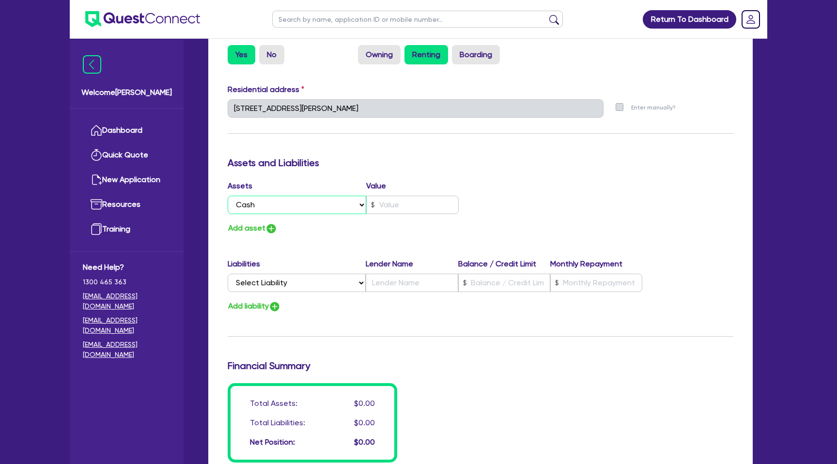
type input "0450 564 041"
click at [402, 206] on input "text" at bounding box center [412, 205] width 93 height 18
type input "0"
type input "0450 564 041"
type input "6"
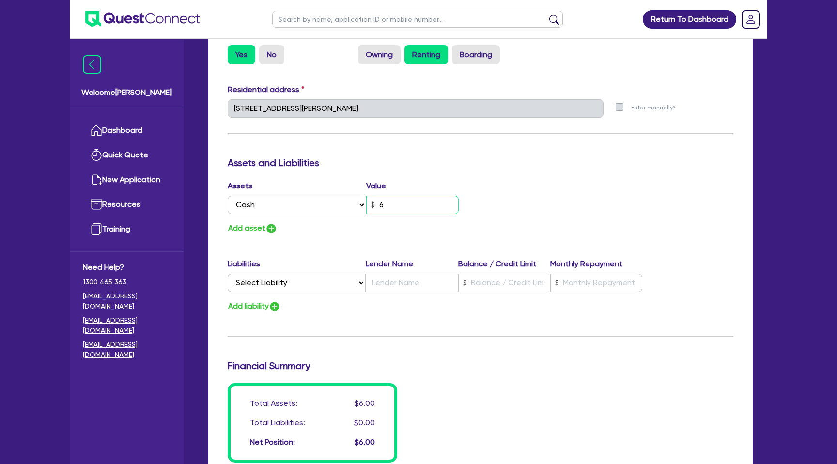
type input "0"
type input "0450 564 041"
type input "65"
type input "0"
type input "0450 564 041"
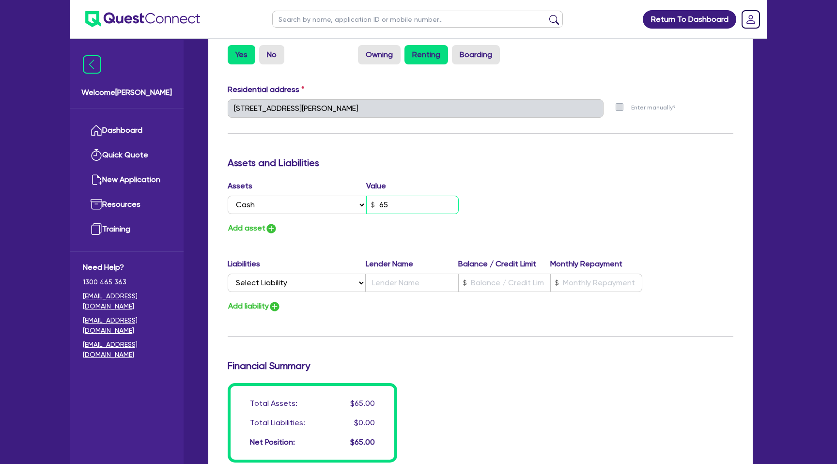
type input "650"
type input "0"
type input "0450 564 041"
type input "65"
type input "0"
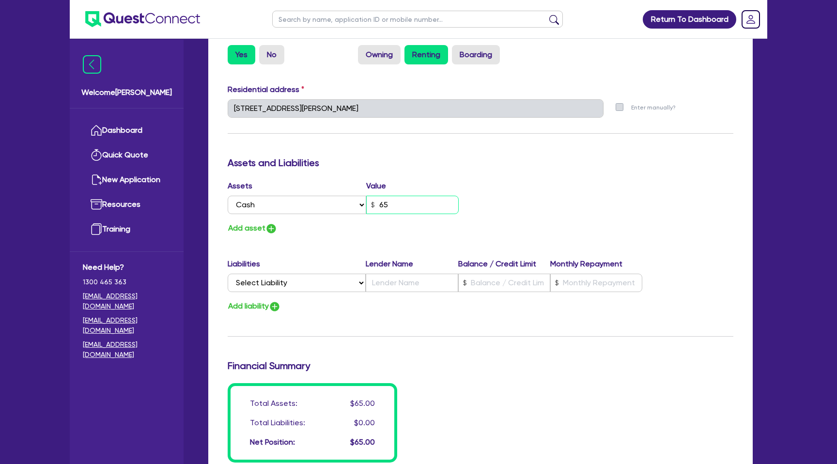
type input "0450 564 041"
type input "6"
type input "0"
type input "0450 564 041"
type input "0"
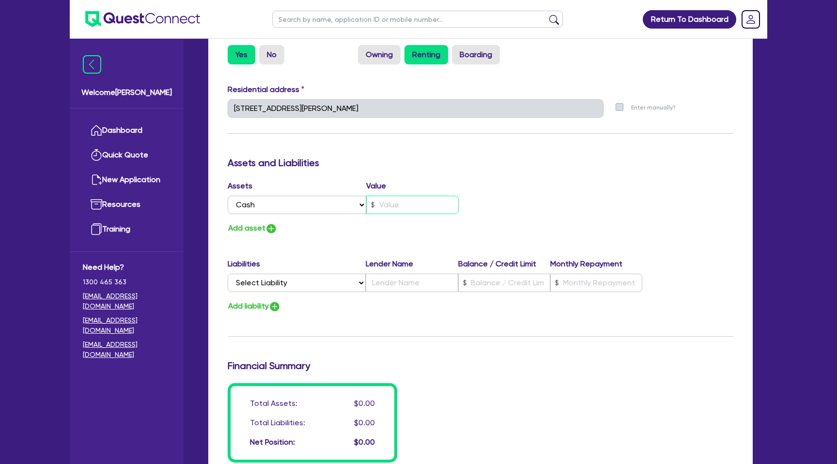
type input "0450 564 041"
type input "7"
type input "0"
type input "0450 564 041"
type input "70"
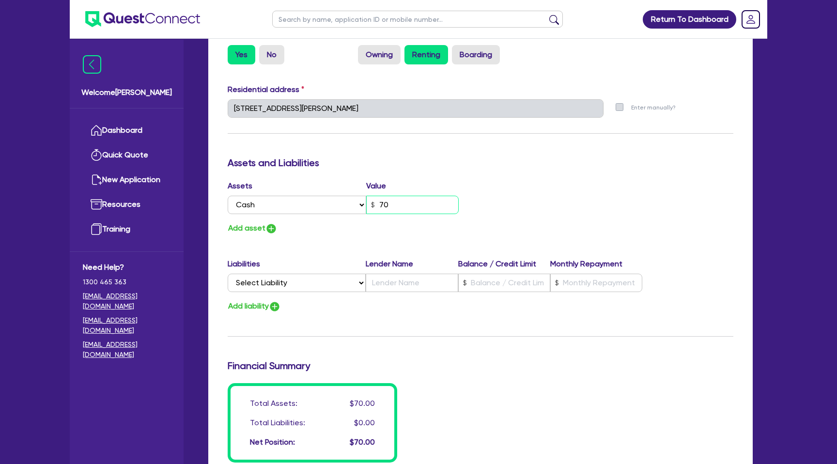
type input "0"
type input "0450 564 041"
type input "700"
type input "0"
type input "0450 564 041"
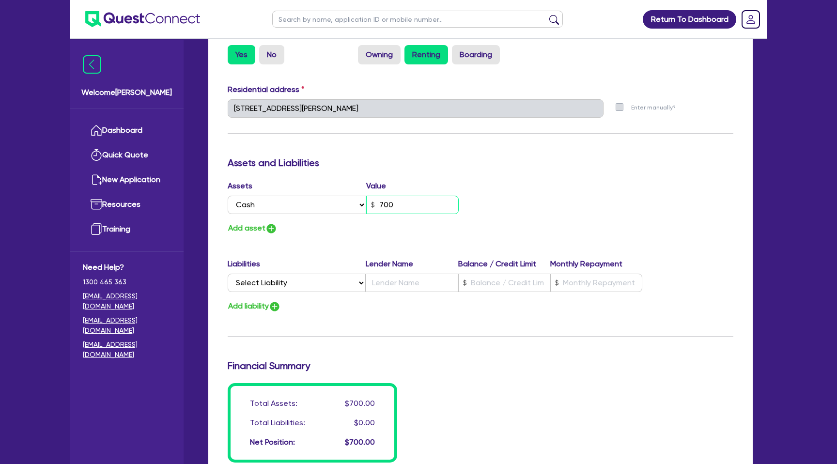
type input "7,000"
type input "0"
type input "0450 564 041"
type input "70,000"
click at [634, 215] on div "Assets Value Select Asset Cash Property Investment property Vehicle Truck Trail…" at bounding box center [481, 207] width 521 height 55
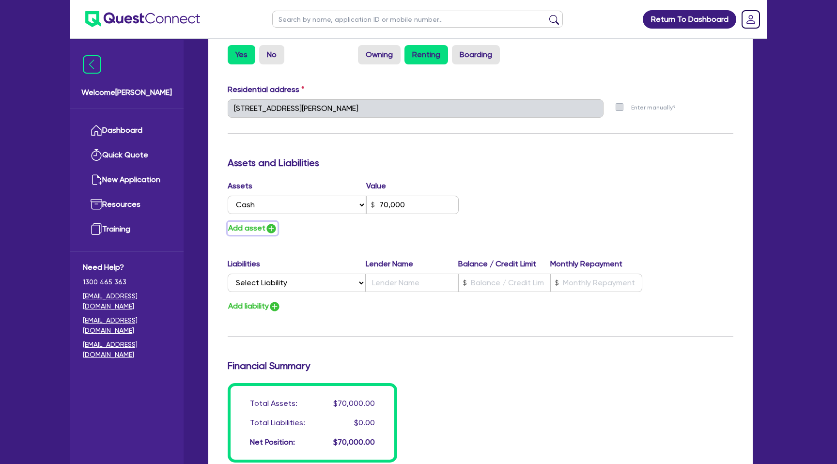
click at [267, 230] on img "button" at bounding box center [272, 229] width 12 height 12
type input "0"
type input "0450 564 041"
type input "70,000"
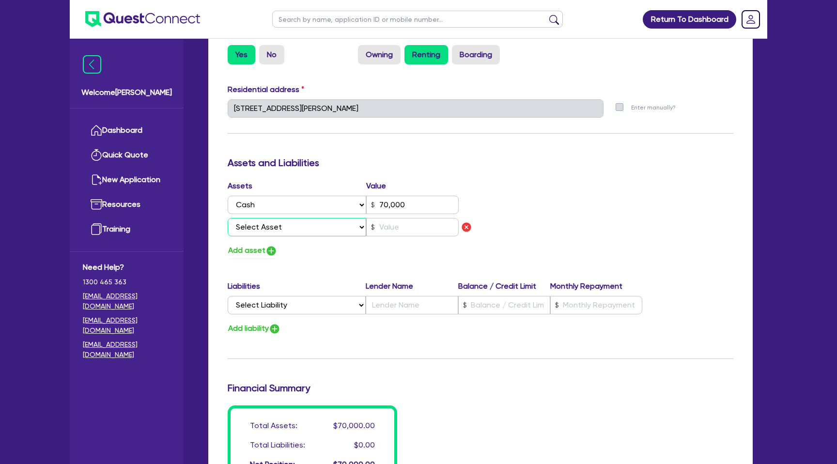
click at [303, 221] on select "Select Asset Cash Property Investment property Vehicle Truck Trailer Equipment …" at bounding box center [297, 227] width 139 height 18
select select "EQUIPMENT"
click at [228, 218] on select "Select Asset Cash Property Investment property Vehicle Truck Trailer Equipment …" at bounding box center [297, 227] width 139 height 18
type input "0"
type input "0450 564 041"
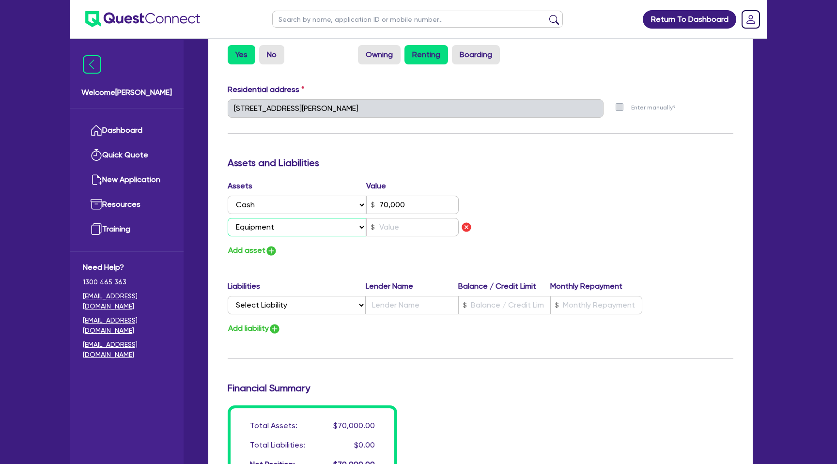
type input "70,000"
click at [403, 220] on input "text" at bounding box center [412, 227] width 93 height 18
type input "0"
type input "0450 564 041"
type input "70,000"
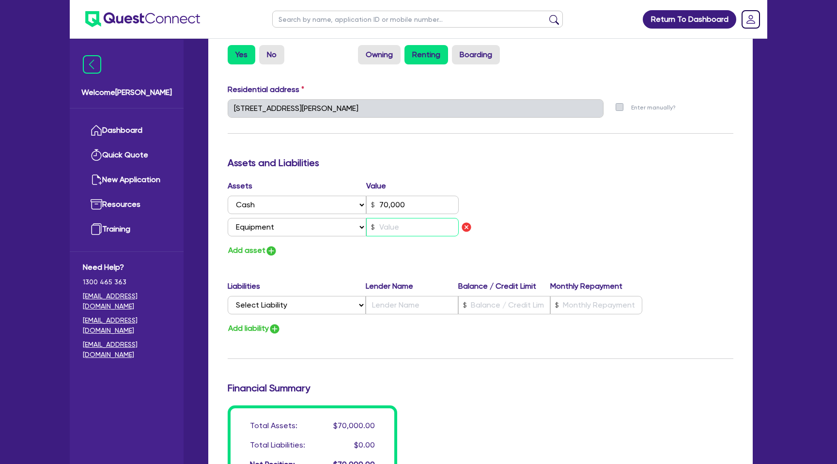
type input "2"
type input "0"
type input "0450 564 041"
type input "70,000"
type input "20"
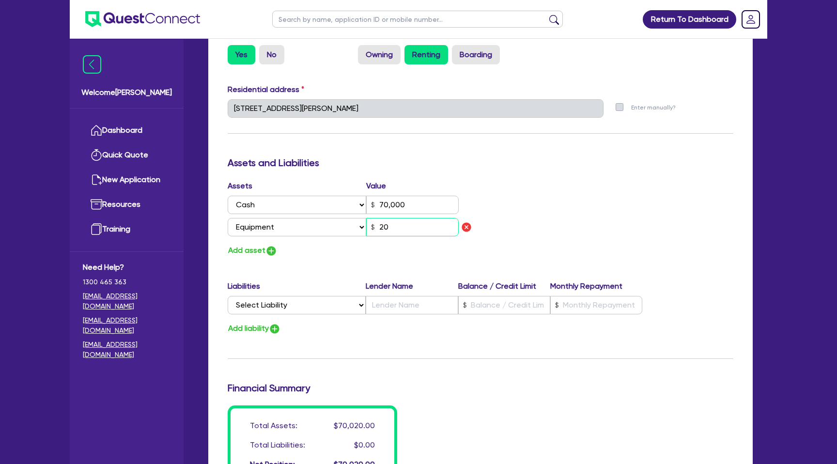
type input "0"
type input "0450 564 041"
type input "70,000"
type input "200"
type input "0"
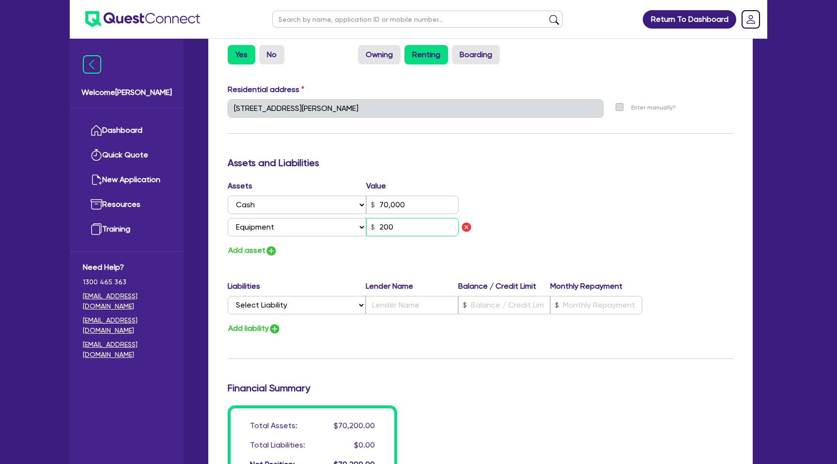
type input "0450 564 041"
type input "70,000"
type input "2,000"
type input "0"
type input "0450 564 041"
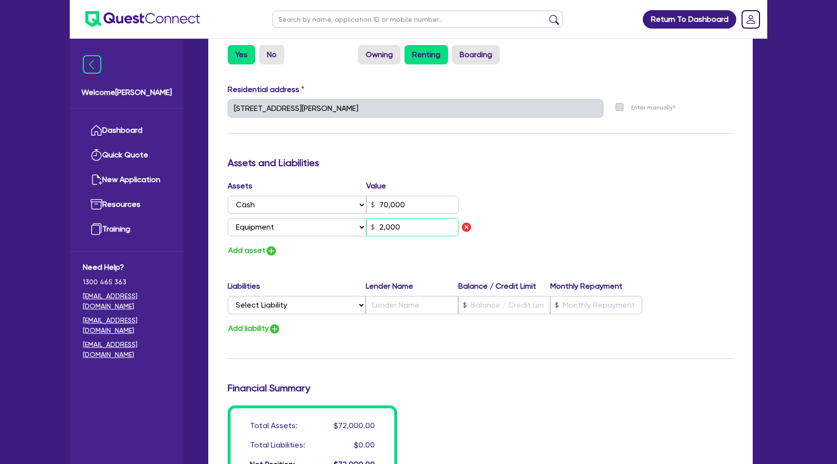
type input "70,000"
type input "20,000"
click at [541, 242] on div "Assets Value Select Asset Cash Property Investment property Vehicle Truck Trail…" at bounding box center [481, 218] width 521 height 77
click at [262, 250] on button "Add asset" at bounding box center [253, 250] width 50 height 13
type input "0"
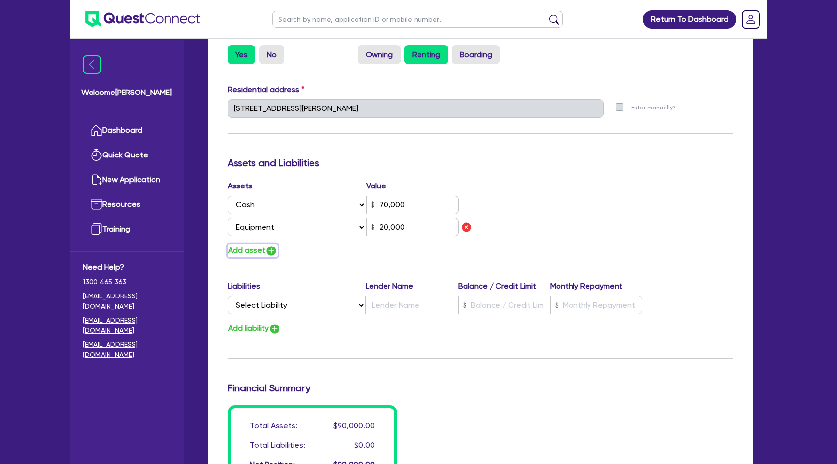
type input "0450 564 041"
type input "70,000"
type input "20,000"
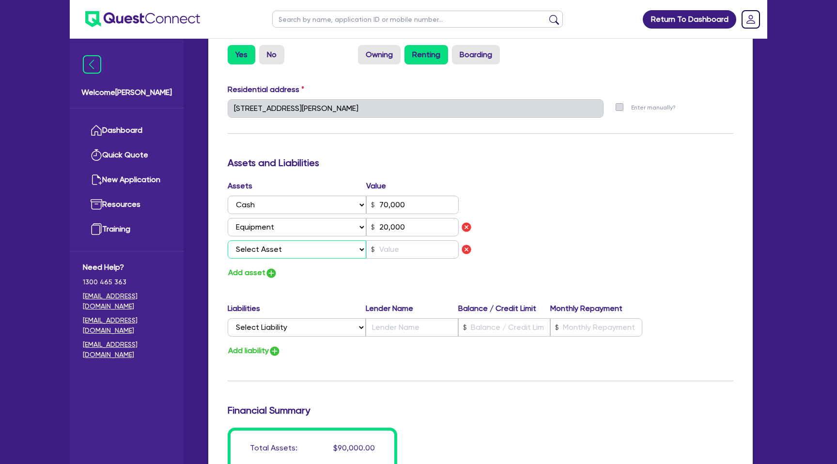
click at [275, 250] on select "Select Asset Cash Property Investment property Vehicle Truck Trailer Equipment …" at bounding box center [297, 249] width 139 height 18
select select "HOUSEHOLD_PERSONAL"
click at [228, 240] on select "Select Asset Cash Property Investment property Vehicle Truck Trailer Equipment …" at bounding box center [297, 249] width 139 height 18
type input "0"
type input "0450 564 041"
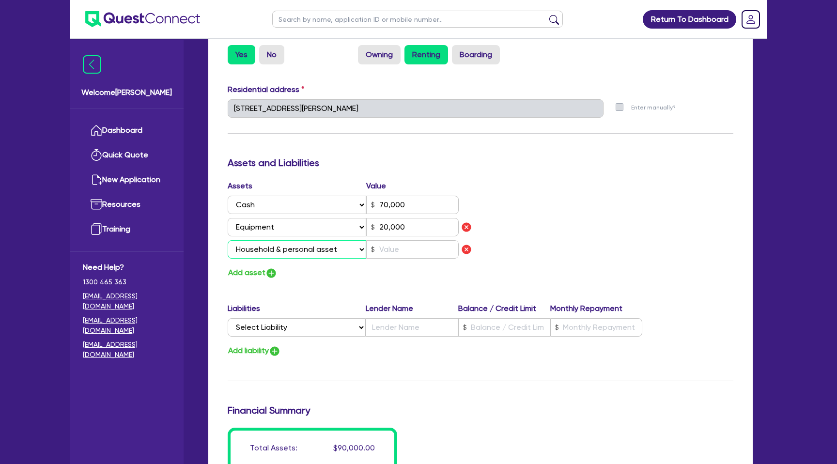
type input "70,000"
type input "20,000"
click at [393, 254] on input "text" at bounding box center [412, 249] width 93 height 18
drag, startPoint x: 458, startPoint y: 341, endPoint x: 410, endPoint y: 341, distance: 47.5
click at [457, 341] on div "Liabilities Lender Name Balance / Credit Limit Monthly Repayment Select Liabili…" at bounding box center [481, 330] width 521 height 55
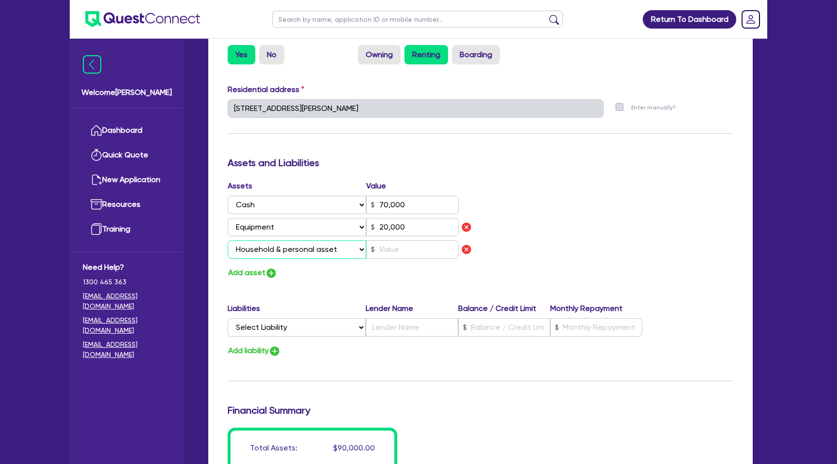
click at [303, 256] on select "Select Asset Cash Property Investment property Vehicle Truck Trailer Equipment …" at bounding box center [297, 249] width 139 height 18
select select "VEHICLE"
click at [228, 240] on select "Select Asset Cash Property Investment property Vehicle Truck Trailer Equipment …" at bounding box center [297, 249] width 139 height 18
type input "0"
type input "0450 564 041"
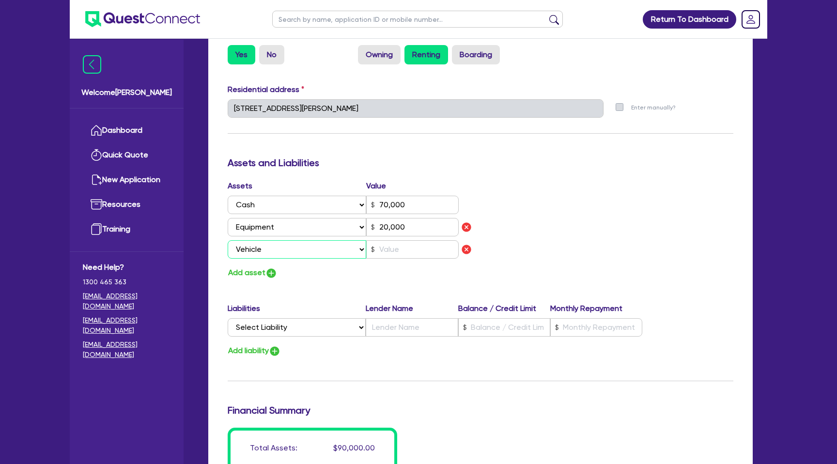
type input "70,000"
type input "20,000"
click at [391, 250] on input "text" at bounding box center [412, 249] width 93 height 18
type input "0"
type input "0450 564 041"
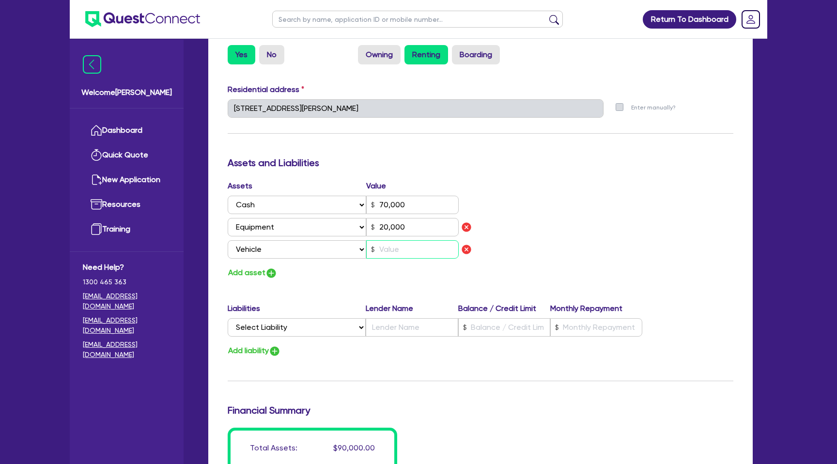
type input "70,000"
type input "20,000"
type input "2"
type input "0"
type input "0450 564 041"
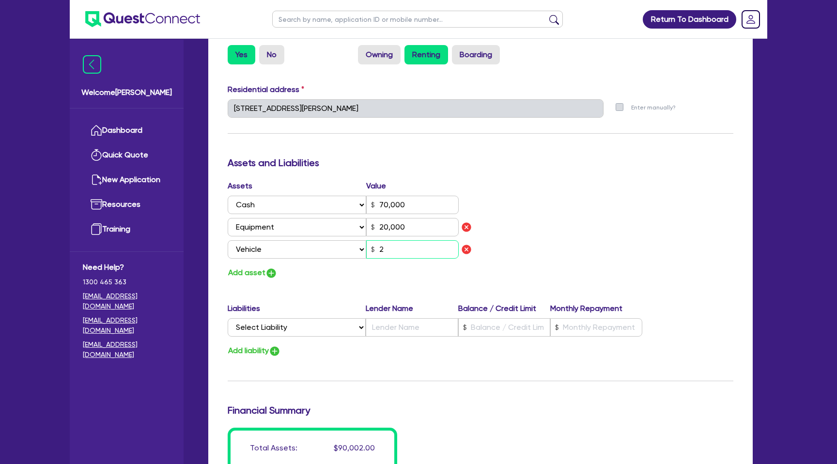
type input "70,000"
type input "20,000"
type input "20"
type input "0"
type input "0450 564 041"
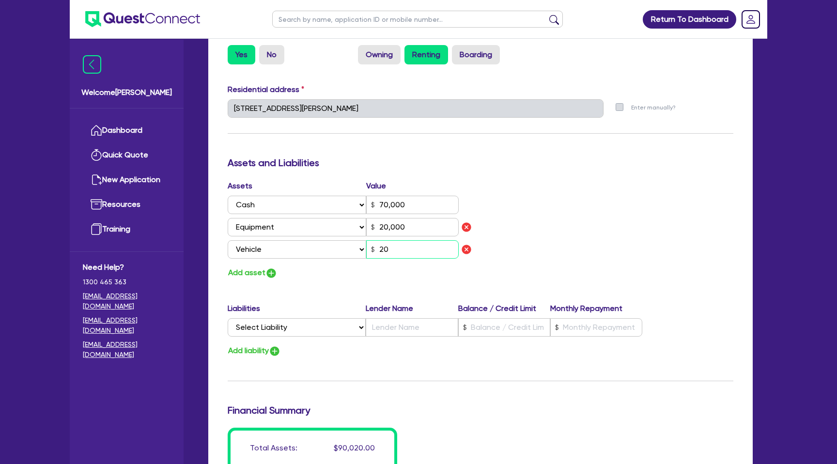
type input "70,000"
type input "20,000"
type input "200"
type input "0"
type input "0450 564 041"
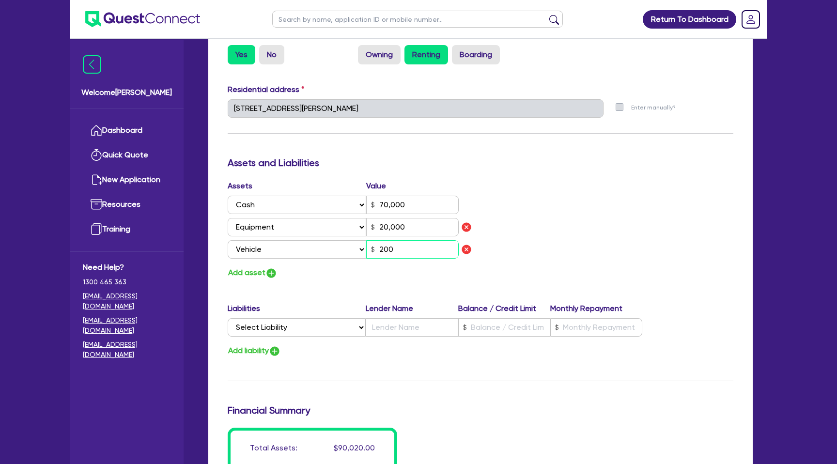
type input "70,000"
type input "20,000"
type input "2,000"
type input "0"
type input "0450 564 041"
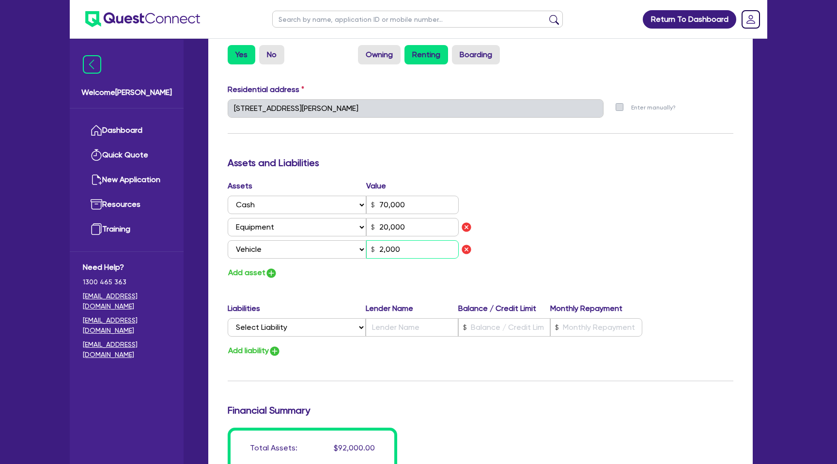
type input "70,000"
type input "20,000"
click at [321, 277] on div "Add asset" at bounding box center [351, 273] width 260 height 13
click at [266, 273] on img "button" at bounding box center [272, 274] width 12 height 12
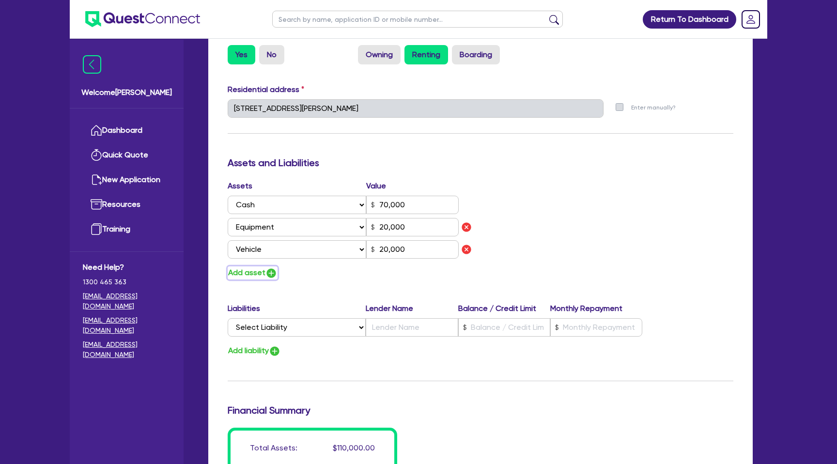
type input "0"
type input "0450 564 041"
type input "70,000"
type input "20,000"
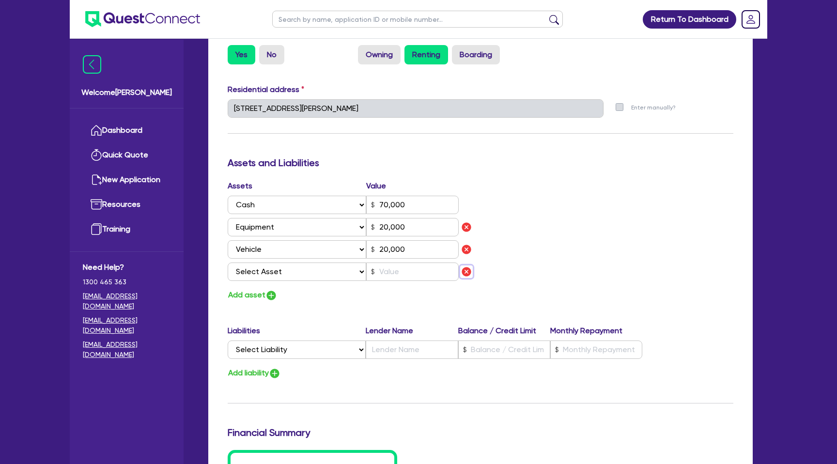
click at [471, 272] on img "button" at bounding box center [467, 272] width 12 height 12
type input "0"
type input "0450 564 041"
type input "70,000"
type input "20,000"
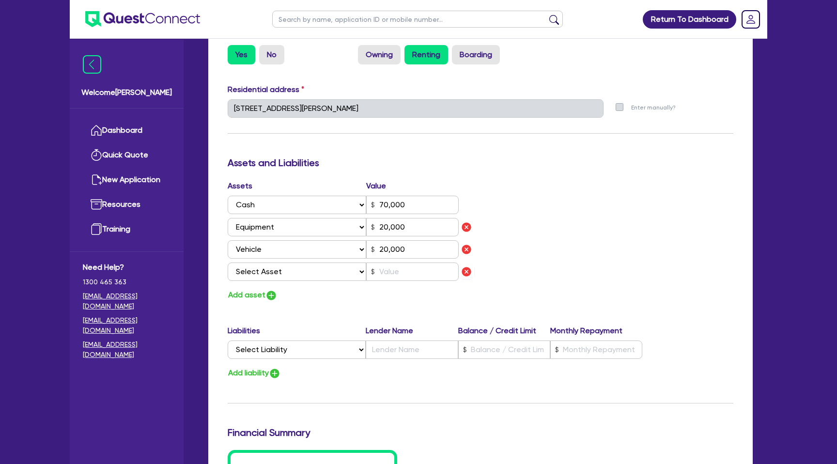
type input "20,000"
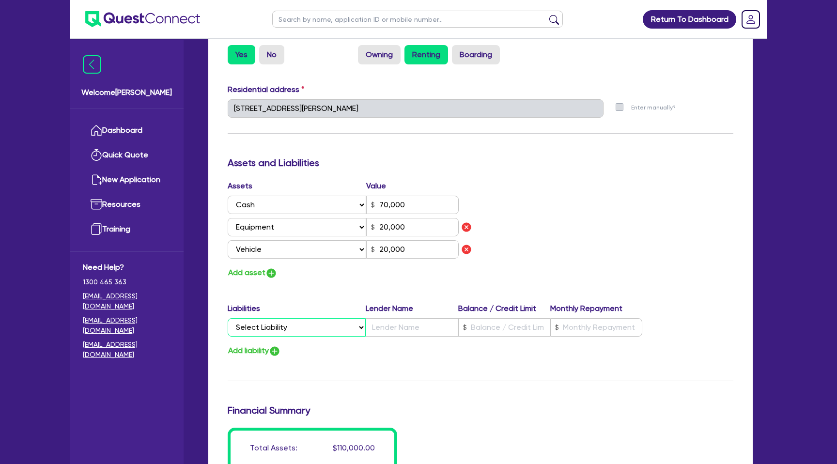
click at [300, 326] on select "Select Liability Credit card Mortgage Investment property loan Vehicle loan Tru…" at bounding box center [297, 327] width 138 height 18
select select "PERSONAL_LOAN"
click at [228, 318] on select "Select Liability Credit card Mortgage Investment property loan Vehicle loan Tru…" at bounding box center [297, 327] width 138 height 18
click at [419, 329] on input "text" at bounding box center [412, 327] width 92 height 18
click at [491, 327] on input "text" at bounding box center [504, 327] width 92 height 18
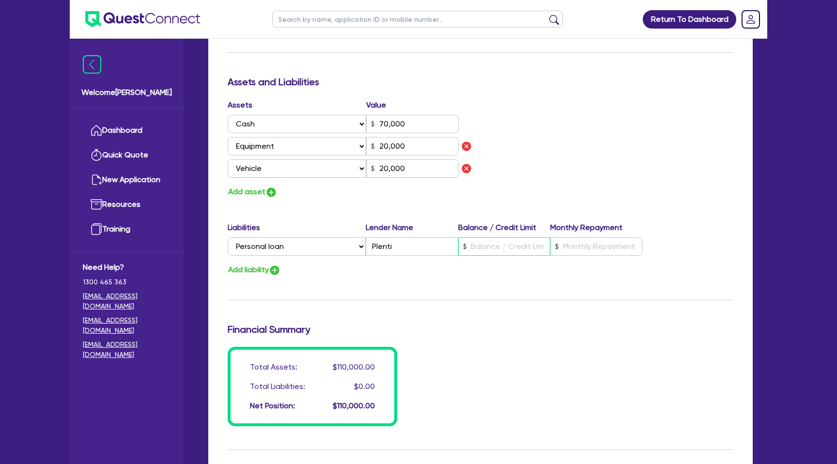
scroll to position [534, 0]
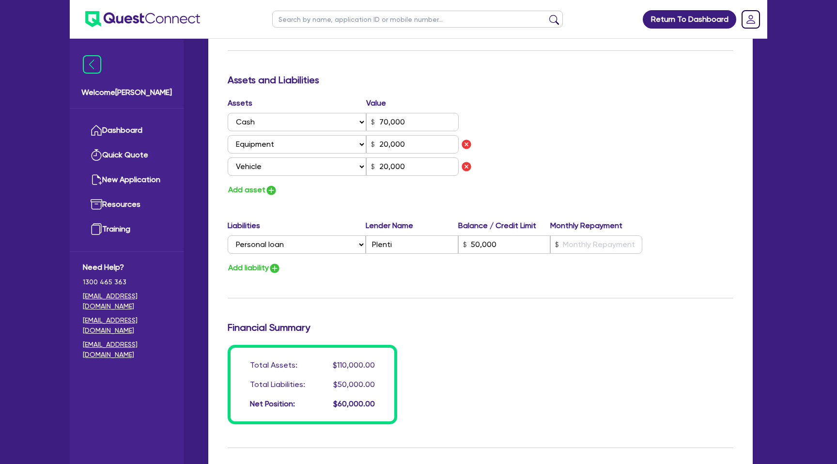
click at [523, 289] on div "Update residential status for Director #1 Boarding is only acceptable when the …" at bounding box center [481, 43] width 506 height 761
click at [581, 247] on input "text" at bounding box center [597, 245] width 92 height 18
click at [421, 262] on div "Add liability" at bounding box center [481, 268] width 521 height 13
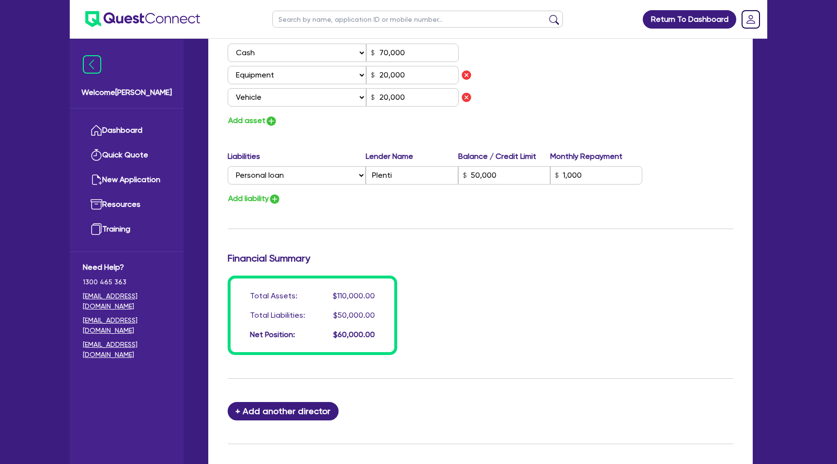
scroll to position [623, 0]
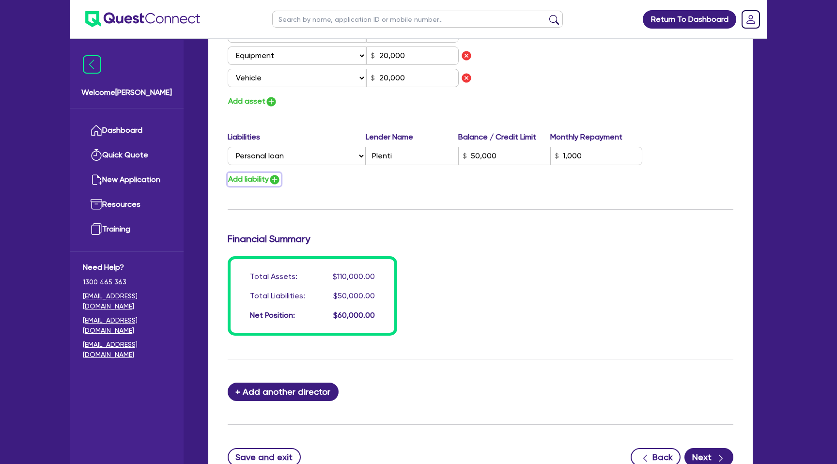
click at [257, 183] on button "Add liability" at bounding box center [254, 179] width 53 height 13
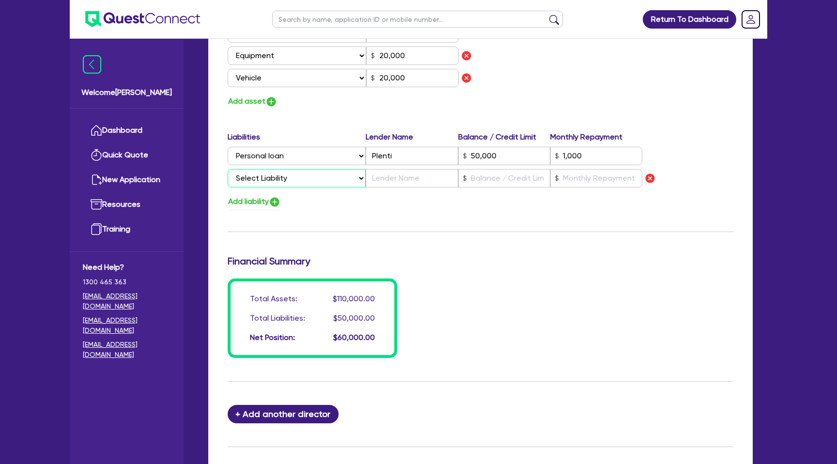
click at [270, 180] on select "Select Liability Credit card Mortgage Investment property loan Vehicle loan Tru…" at bounding box center [297, 178] width 138 height 18
click at [228, 169] on select "Select Liability Credit card Mortgage Investment property loan Vehicle loan Tru…" at bounding box center [297, 178] width 138 height 18
click at [655, 178] on img "button" at bounding box center [651, 179] width 12 height 12
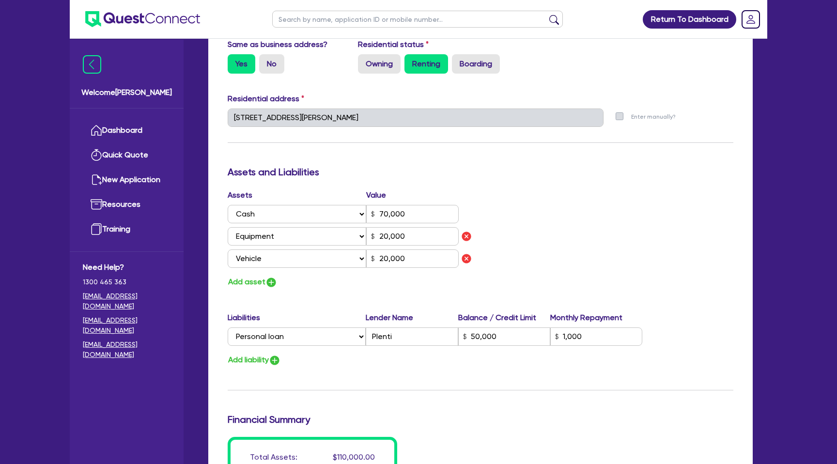
scroll to position [704, 0]
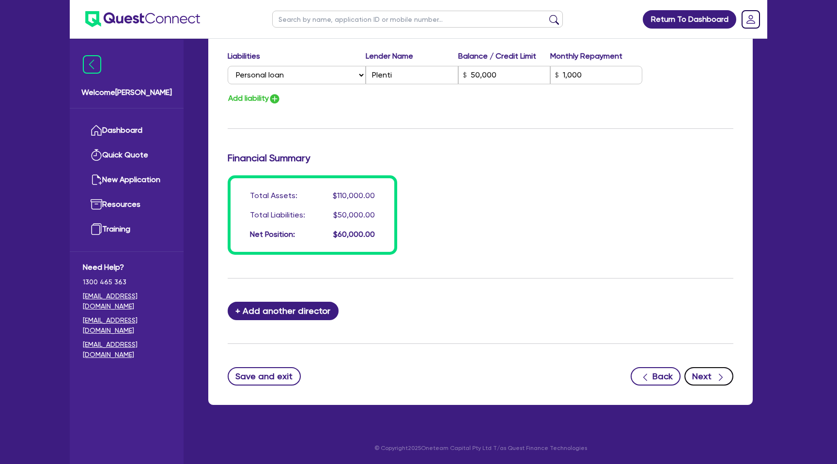
click at [712, 375] on button "Next" at bounding box center [709, 376] width 49 height 18
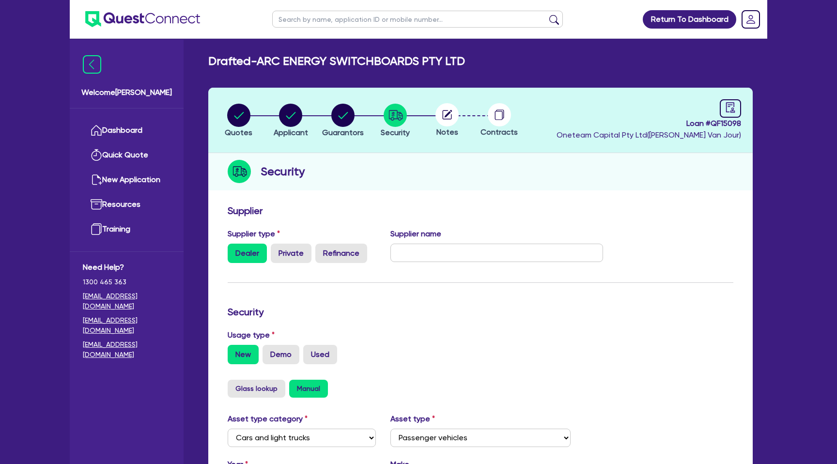
click at [738, 118] on span "Loan # QF15098" at bounding box center [649, 124] width 185 height 12
click at [729, 96] on header "Quotes Applicant [GEOGRAPHIC_DATA] Security Notes Contracts Loan # QF15098 Onet…" at bounding box center [480, 120] width 545 height 65
click at [729, 107] on icon "audit" at bounding box center [731, 107] width 11 height 11
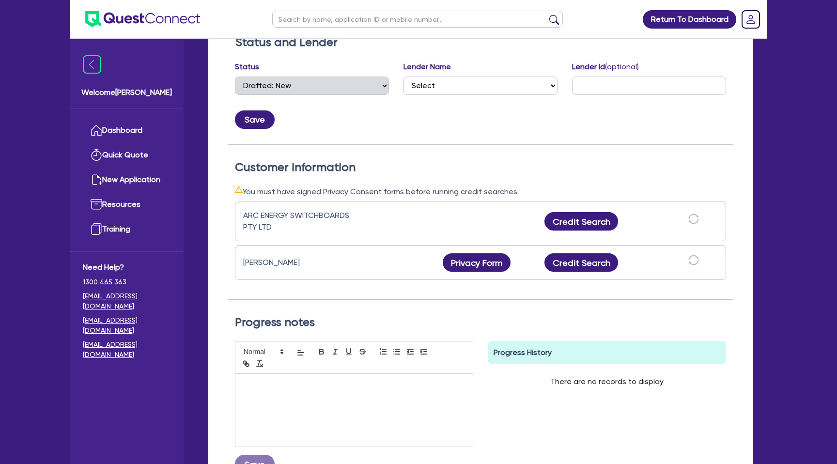
scroll to position [176, 0]
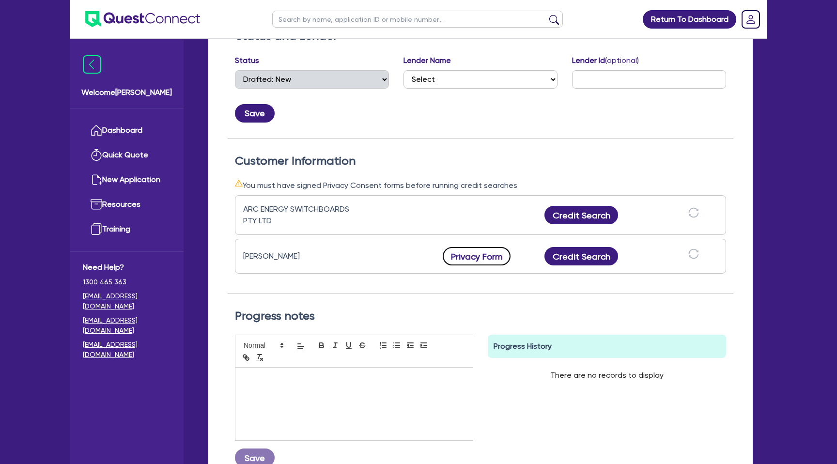
click at [491, 254] on button "Privacy Form" at bounding box center [477, 256] width 68 height 18
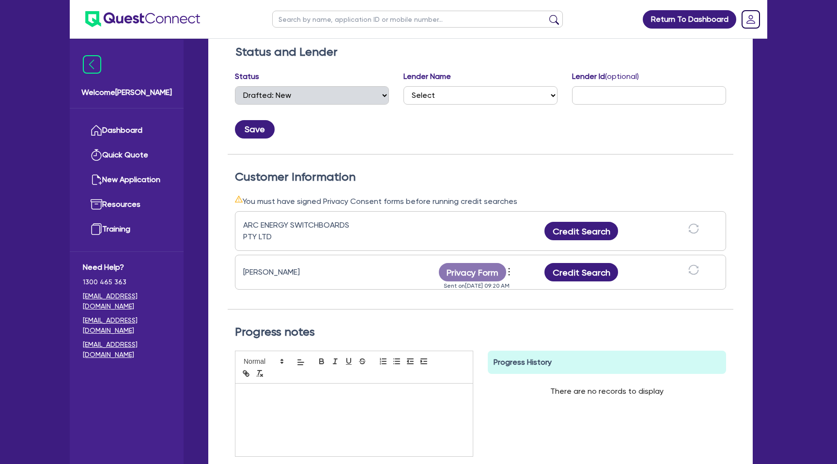
scroll to position [167, 0]
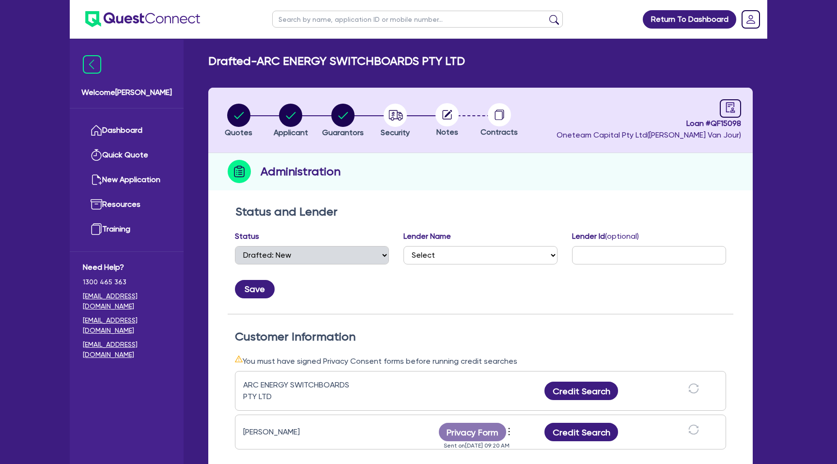
select select "DRAFTED_NEW"
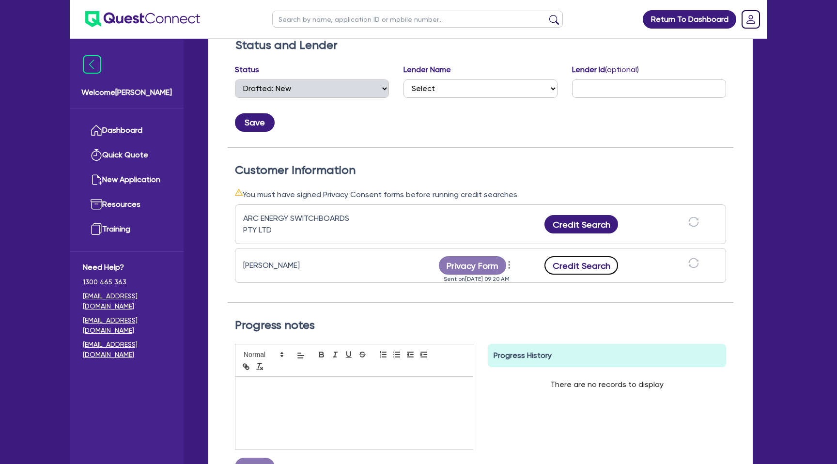
click at [575, 256] on button "Credit Search" at bounding box center [582, 265] width 74 height 18
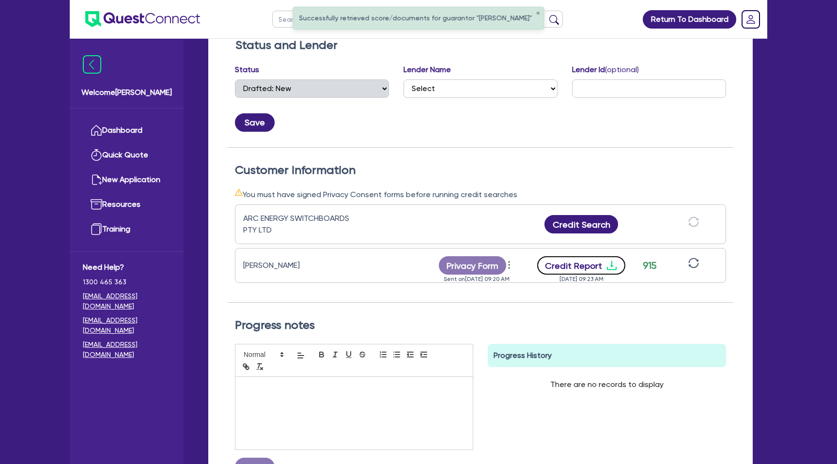
click at [609, 263] on icon "download" at bounding box center [612, 266] width 12 height 12
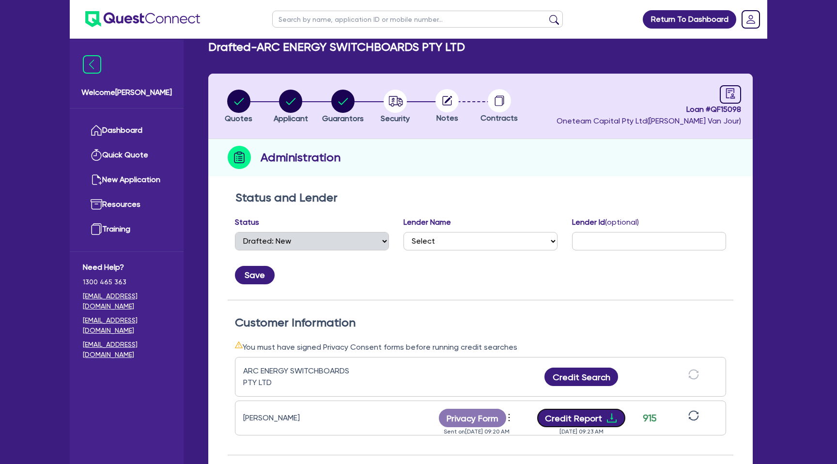
scroll to position [0, 0]
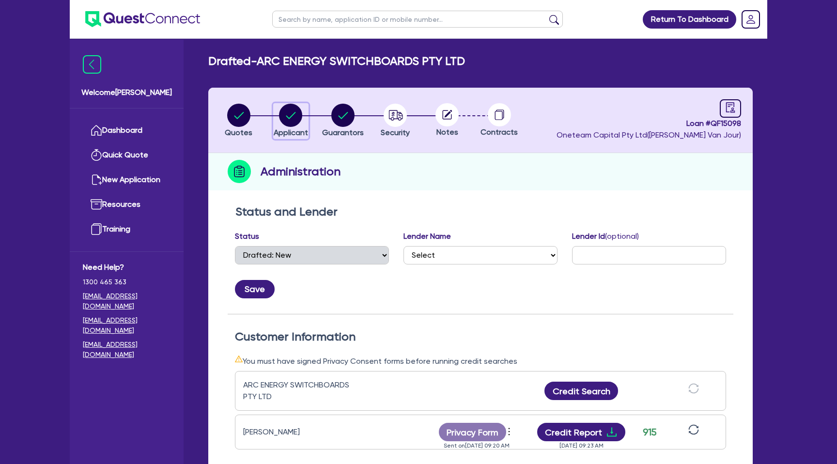
click at [293, 120] on circle "button" at bounding box center [290, 115] width 23 height 23
select select "COMPANY"
select select "BUILDING_CONSTRUCTION"
select select "BUSINESSES_CONSTRUCTION_SERVICES"
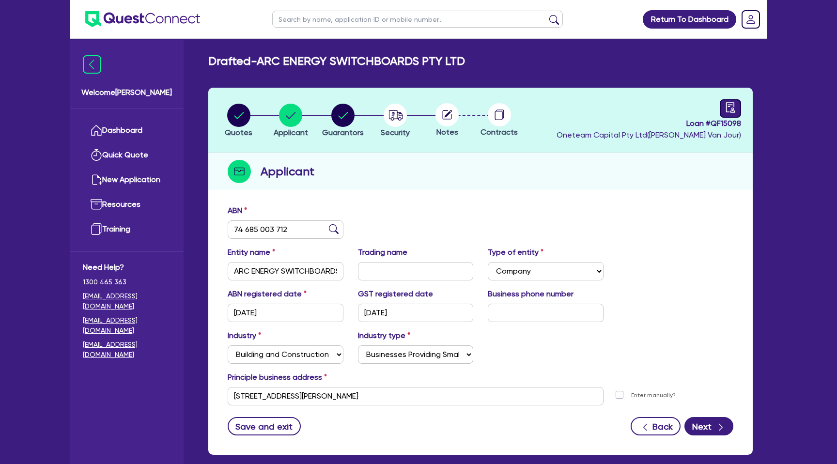
click at [731, 111] on icon "audit" at bounding box center [730, 107] width 9 height 10
select select "DRAFTED_NEW"
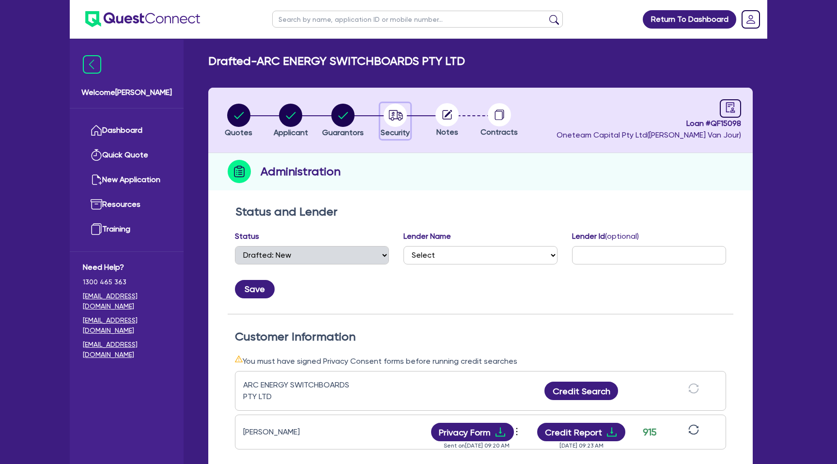
click at [393, 109] on circle "button" at bounding box center [395, 115] width 23 height 23
select select "CARS_AND_LIGHT_TRUCKS"
select select "PASSENGER_VEHICLES"
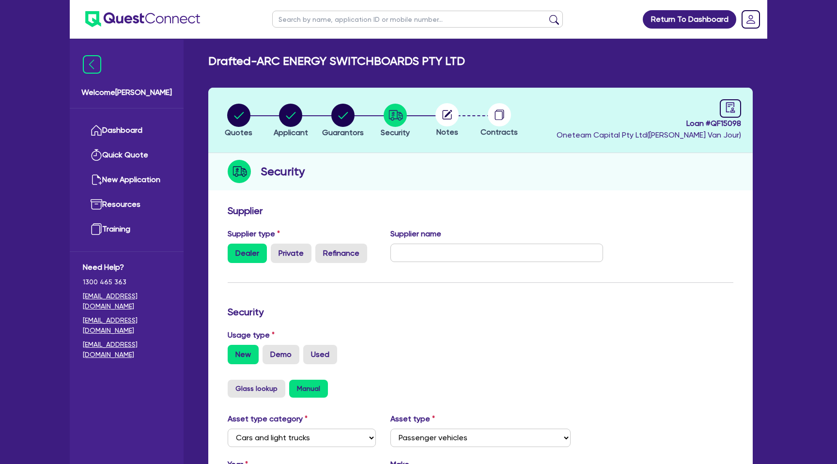
click at [452, 113] on circle at bounding box center [447, 114] width 23 height 23
click at [344, 117] on circle "button" at bounding box center [343, 115] width 23 height 23
select select "MR"
select select "QLD"
select select "MARRIED"
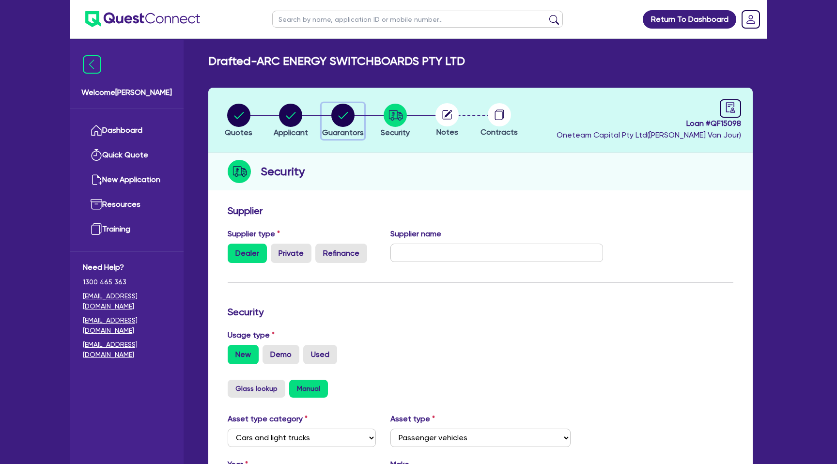
select select "CASH"
select select "EQUIPMENT"
select select "VEHICLE"
select select "PERSONAL_LOAN"
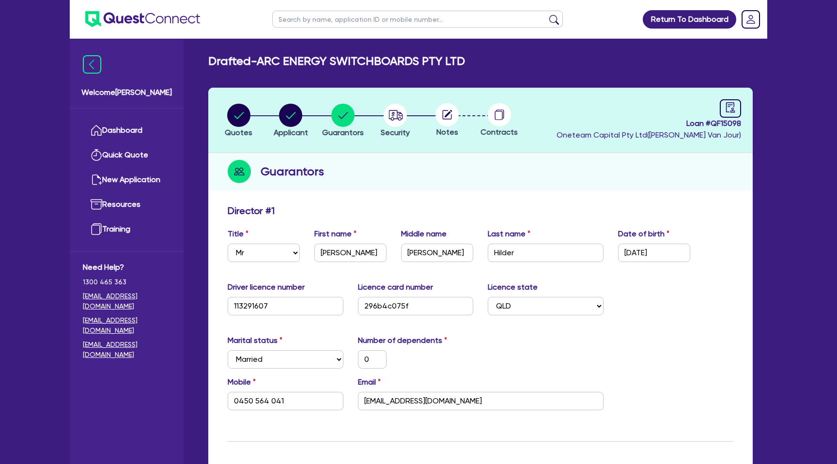
click at [515, 60] on div "Drafted - ARC ENERGY SWITCHBOARDS PTY LTD" at bounding box center [480, 61] width 559 height 14
click at [134, 125] on link "Dashboard" at bounding box center [127, 130] width 88 height 25
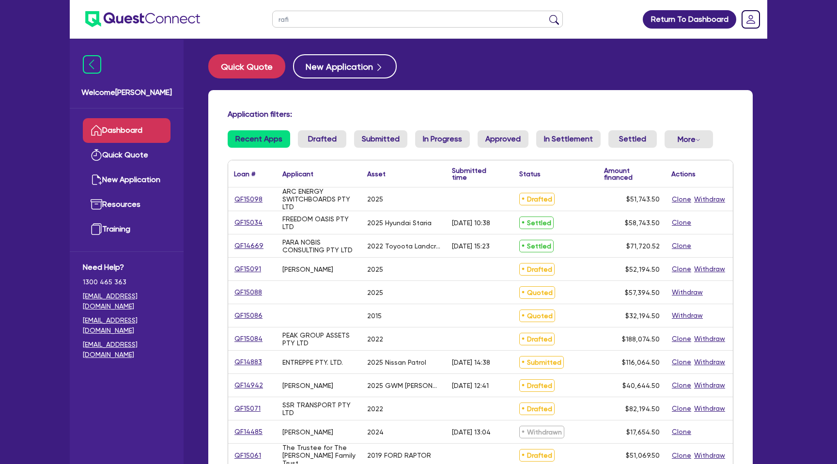
type input "rafi"
click at [547, 15] on button "submit" at bounding box center [555, 22] width 16 height 14
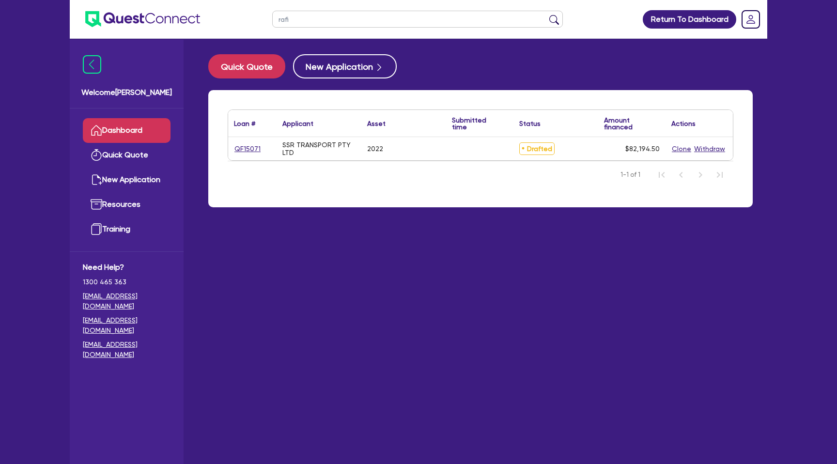
click at [232, 151] on div "QF15071" at bounding box center [252, 148] width 48 height 23
click at [244, 149] on link "QF15071" at bounding box center [247, 148] width 27 height 11
select select "CARS_AND_LIGHT_TRUCKS"
select select "PASSENGER_VEHICLES"
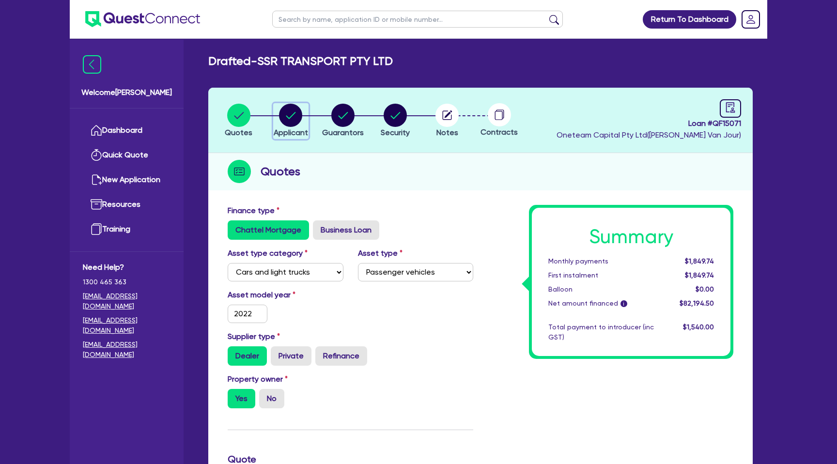
click at [287, 112] on circle "button" at bounding box center [290, 115] width 23 height 23
select select "COMPANY"
select select "TRANSPORT_WAREHOUSING"
select select "WAREHOUSING"
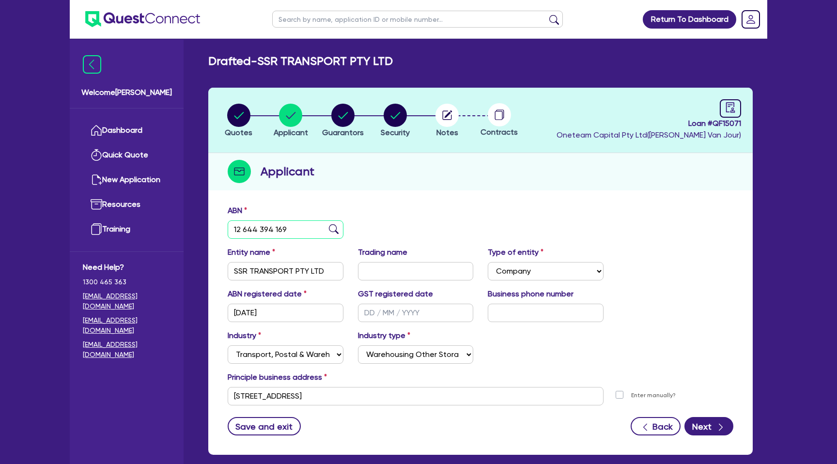
click at [248, 230] on input "12 644 394 169" at bounding box center [286, 230] width 116 height 18
click at [469, 162] on div "Applicant" at bounding box center [480, 171] width 545 height 37
click at [733, 107] on icon "audit" at bounding box center [731, 107] width 11 height 11
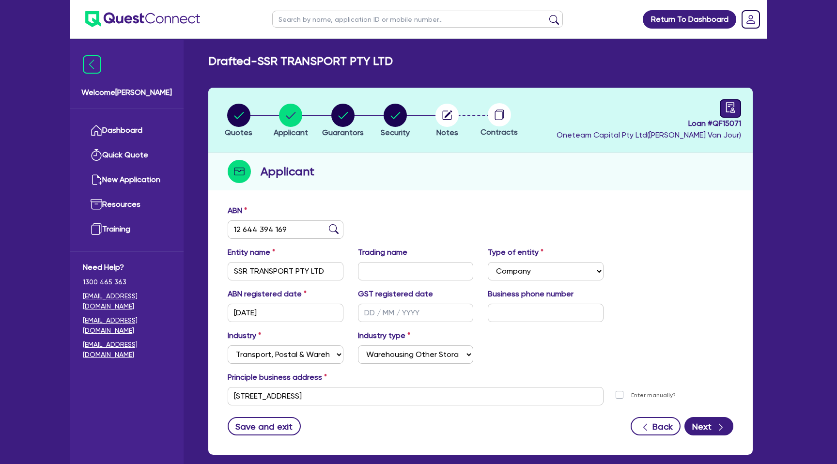
select select "DRAFTED_NEW"
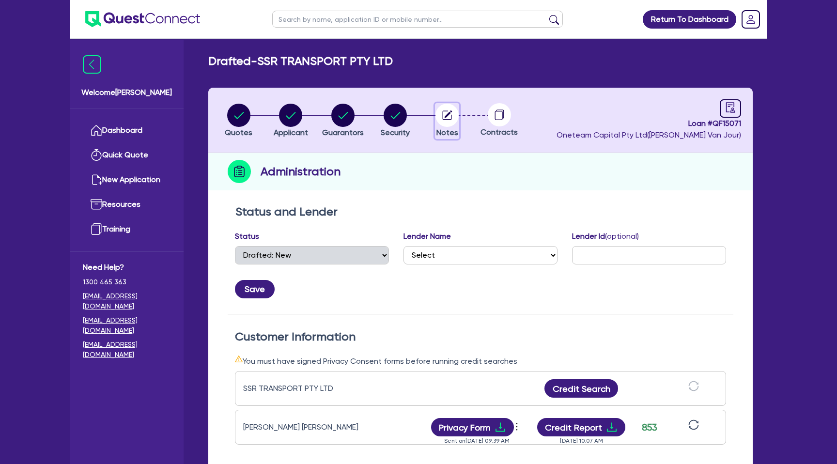
click at [449, 118] on circle "button" at bounding box center [447, 115] width 23 height 23
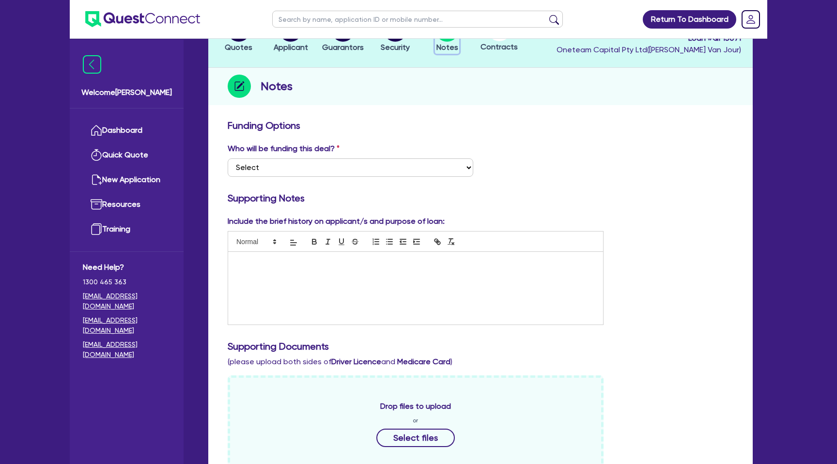
scroll to position [110, 0]
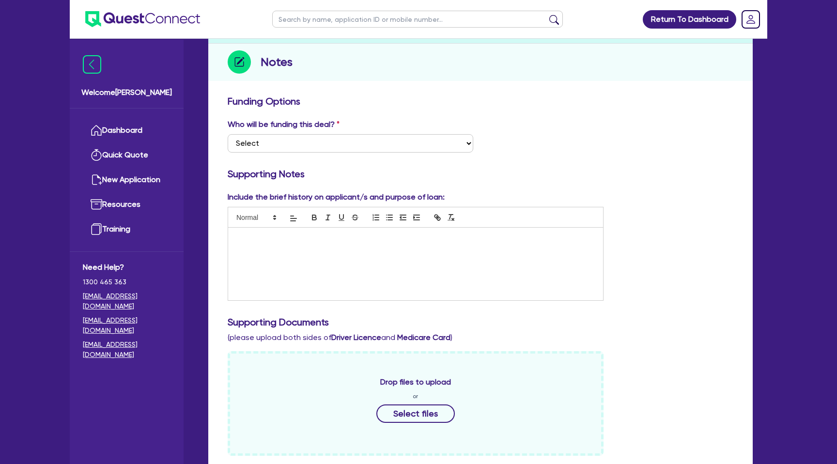
click at [342, 251] on div at bounding box center [415, 264] width 375 height 73
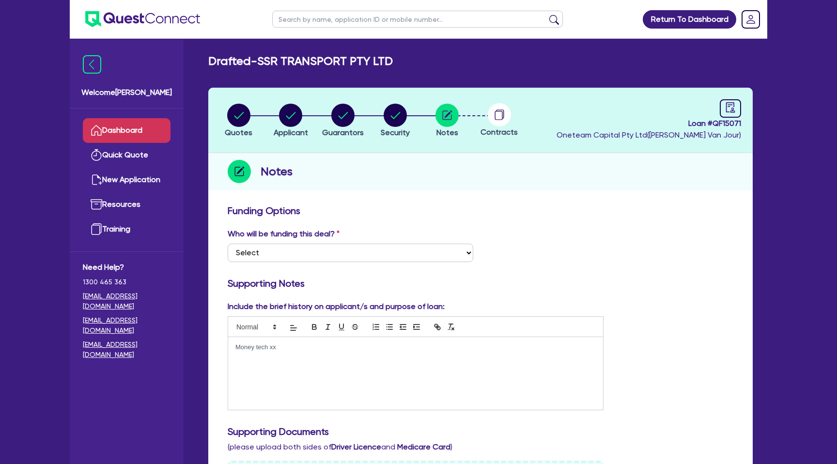
click at [156, 130] on link "Dashboard" at bounding box center [127, 130] width 88 height 25
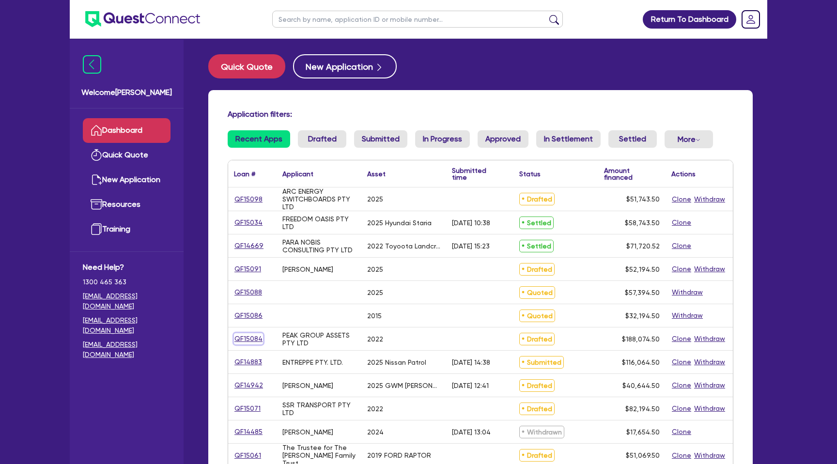
click at [254, 340] on link "QF15084" at bounding box center [248, 338] width 29 height 11
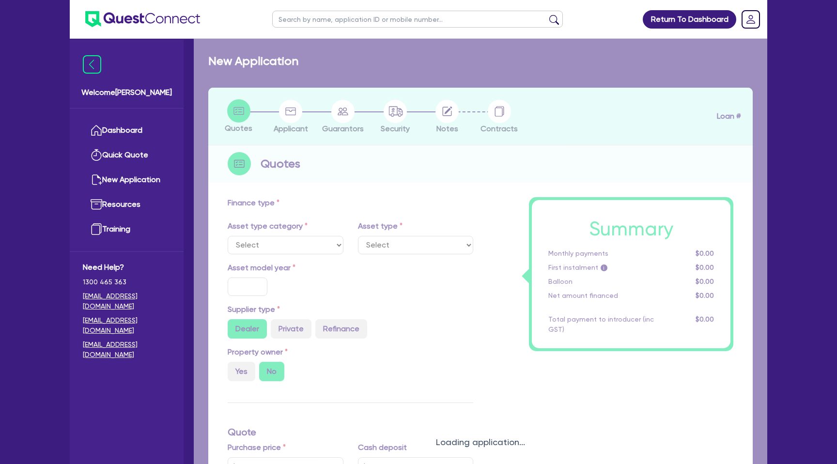
select select "CARS_AND_LIGHT_TRUCKS"
type input "2022"
radio input "true"
type input "185,000"
type input "35"
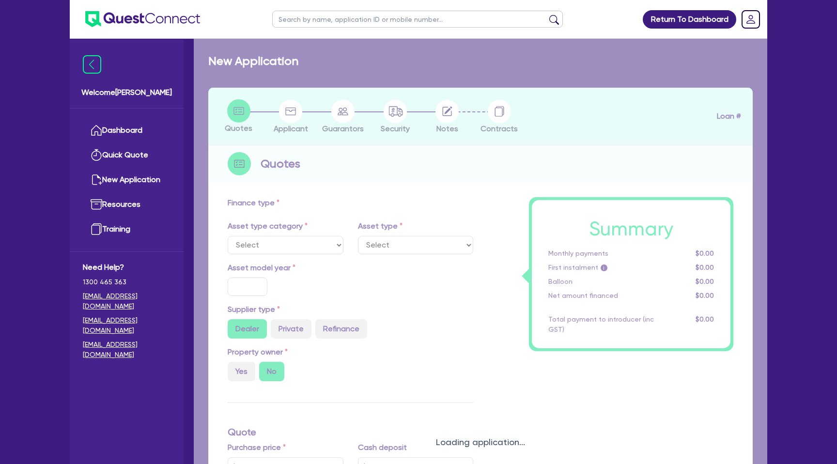
type input "64,750"
type input "6.99"
type input "2,200"
select select "PASSENGER_VEHICLES"
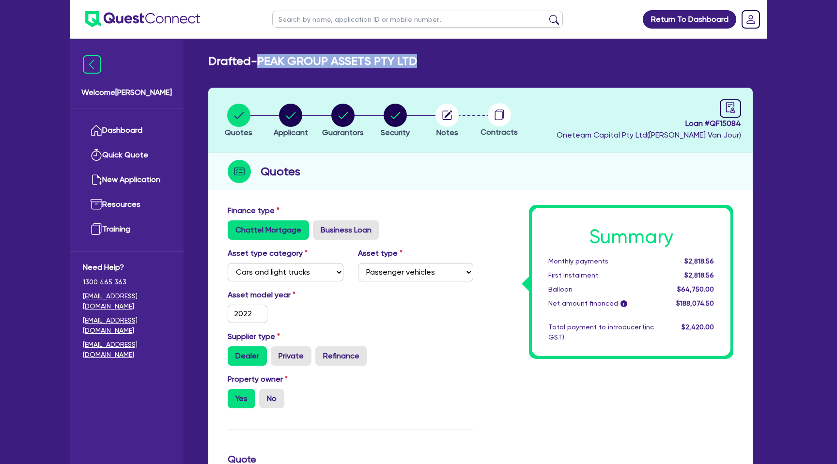
drag, startPoint x: 262, startPoint y: 60, endPoint x: 435, endPoint y: 59, distance: 173.5
click at [435, 59] on div "Drafted - PEAK GROUP ASSETS PTY LTD" at bounding box center [480, 61] width 559 height 14
copy h2 "PEAK GROUP ASSETS PTY LTD"
click at [390, 62] on h2 "Drafted - PEAK GROUP ASSETS PTY LTD" at bounding box center [312, 61] width 209 height 14
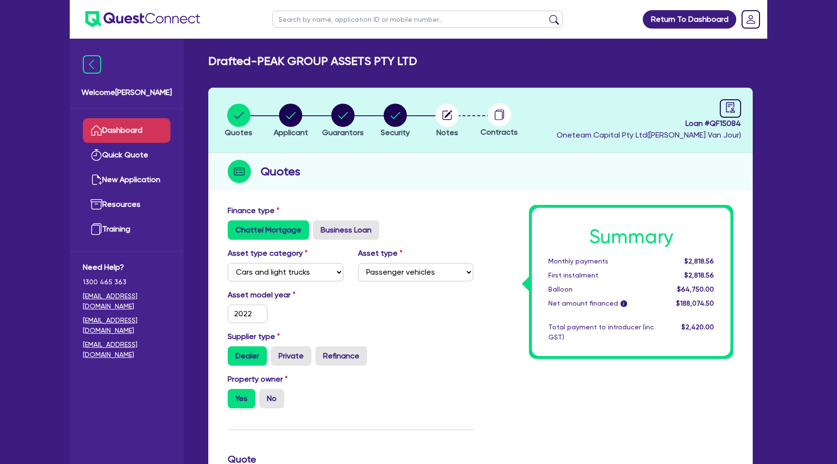
click at [109, 120] on link "Dashboard" at bounding box center [127, 130] width 88 height 25
